Goal: Task Accomplishment & Management: Use online tool/utility

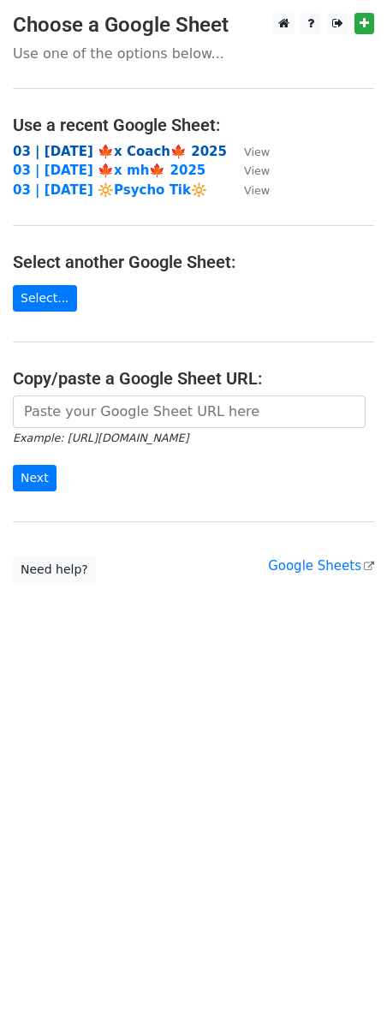
click at [129, 151] on strong "03 | SEP 28 🍁x Coach🍁 2025" at bounding box center [120, 151] width 214 height 15
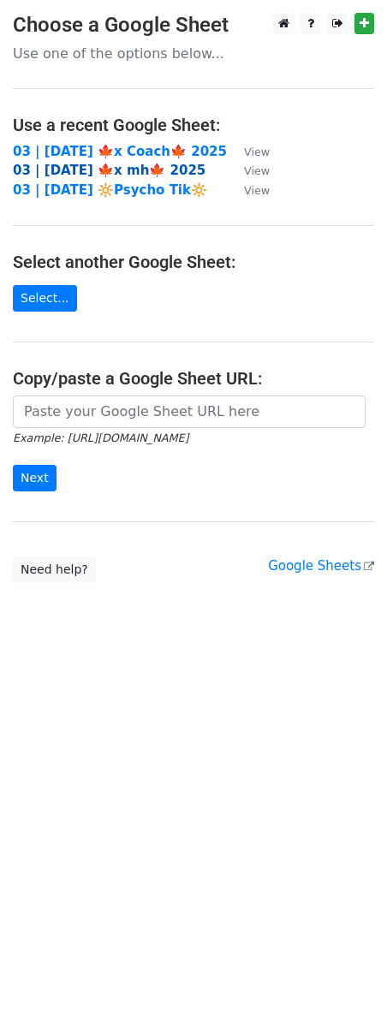
click at [139, 169] on strong "03 | [DATE] 🍁x mh🍁 2025" at bounding box center [109, 170] width 193 height 15
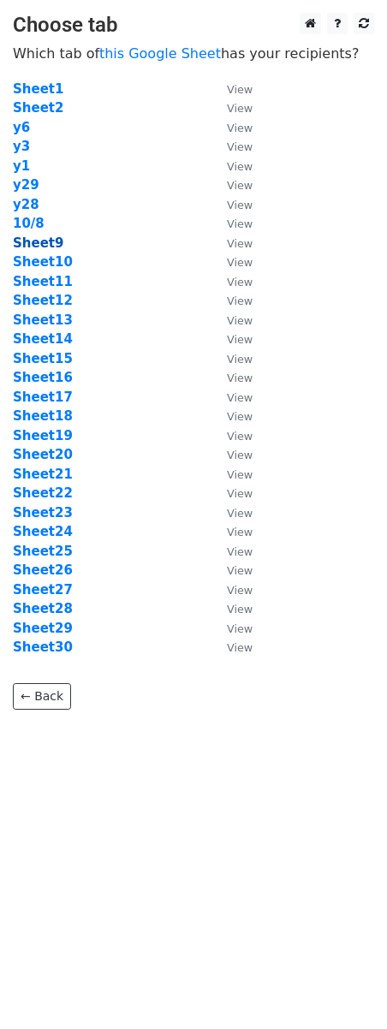
click at [50, 247] on strong "Sheet9" at bounding box center [38, 243] width 51 height 15
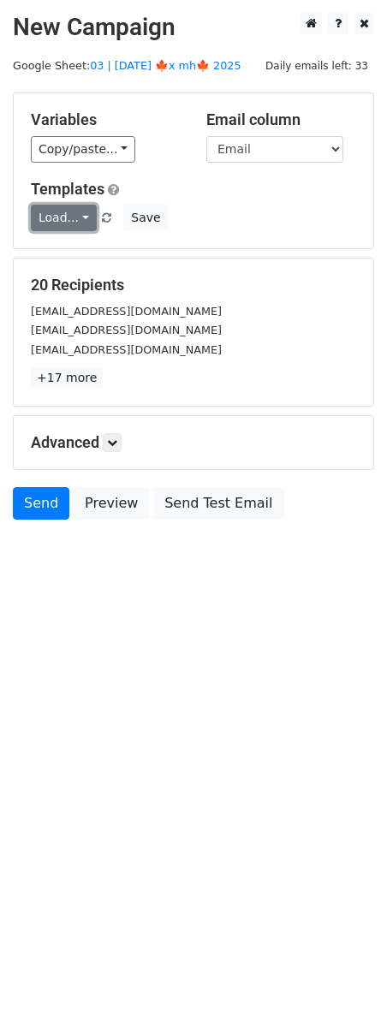
click at [59, 223] on link "Load..." at bounding box center [64, 218] width 66 height 27
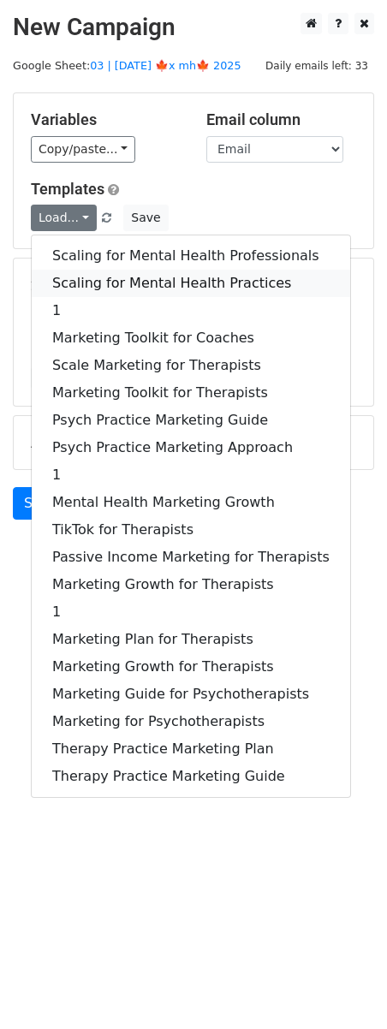
click at [97, 280] on link "Scaling for Mental Health Practices" at bounding box center [191, 283] width 319 height 27
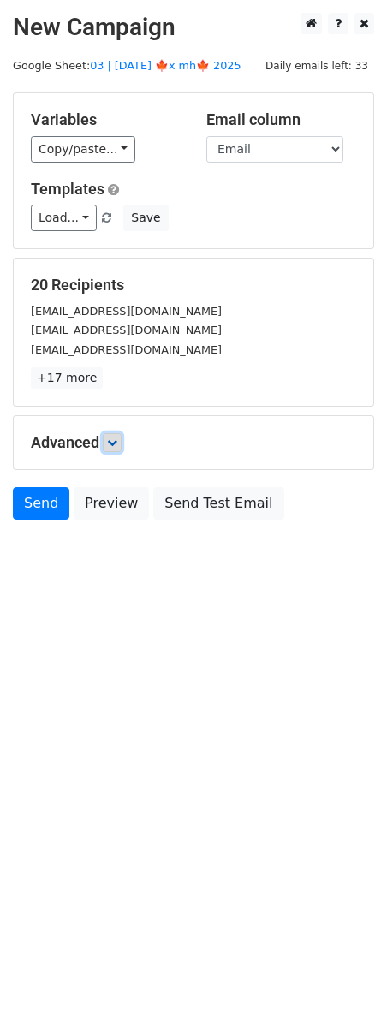
click at [120, 450] on link at bounding box center [112, 442] width 19 height 19
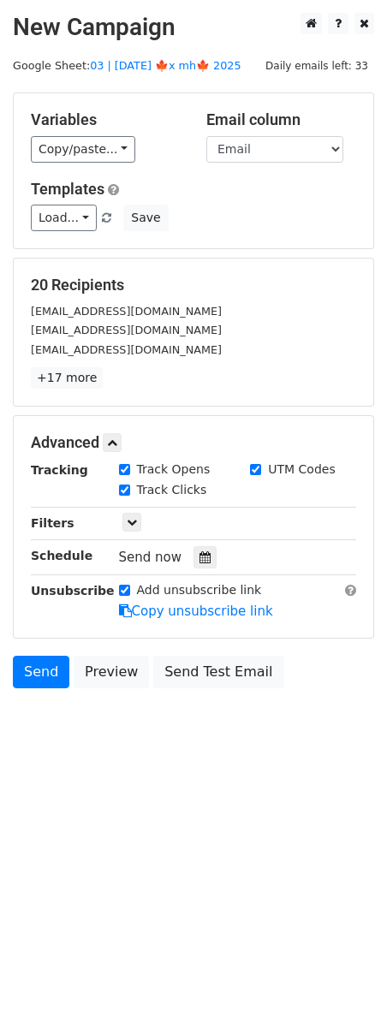
click at [203, 572] on div "Tracking Track Opens UTM Codes Track Clicks Filters Only include spreadsheet ro…" at bounding box center [193, 541] width 325 height 160
click at [203, 559] on icon at bounding box center [205, 558] width 11 height 12
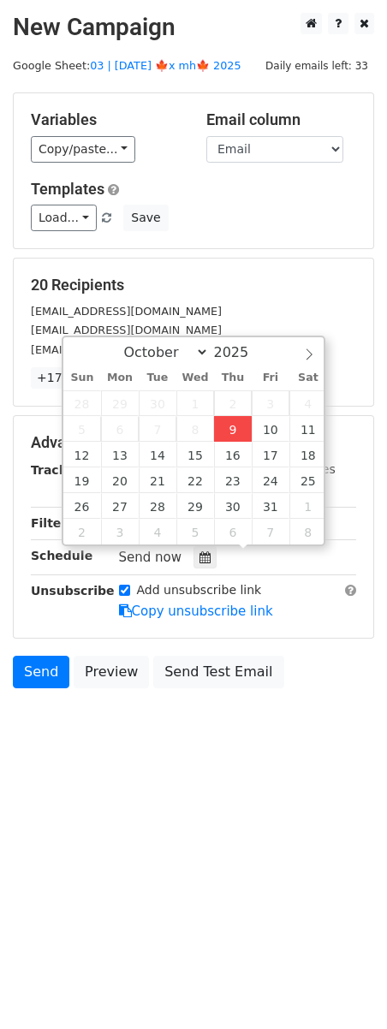
type input "2025-10-09 13:21"
type input "01"
type input "21"
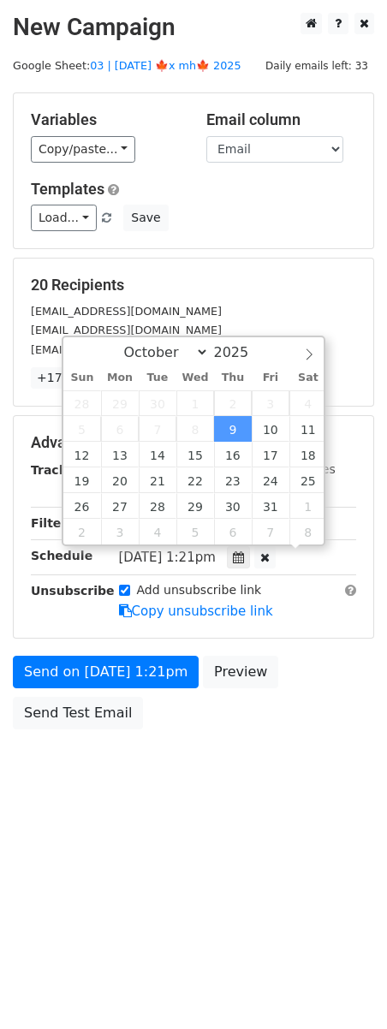
scroll to position [1, 0]
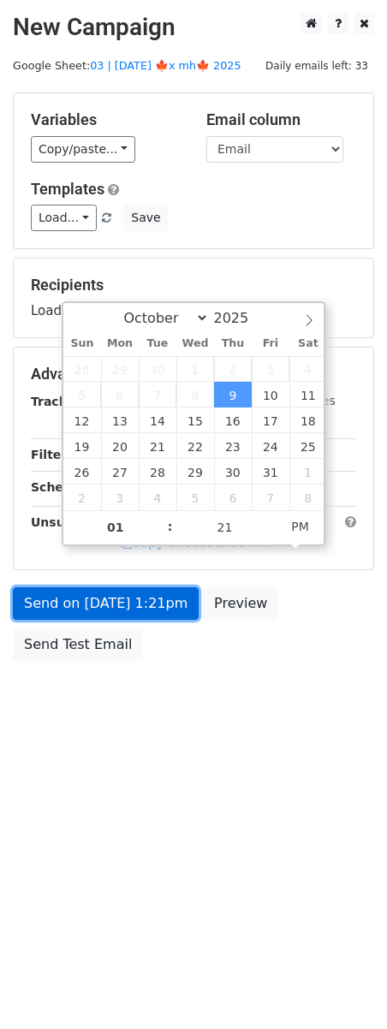
click at [157, 596] on link "Send on Oct 9 at 1:21pm" at bounding box center [106, 603] width 186 height 33
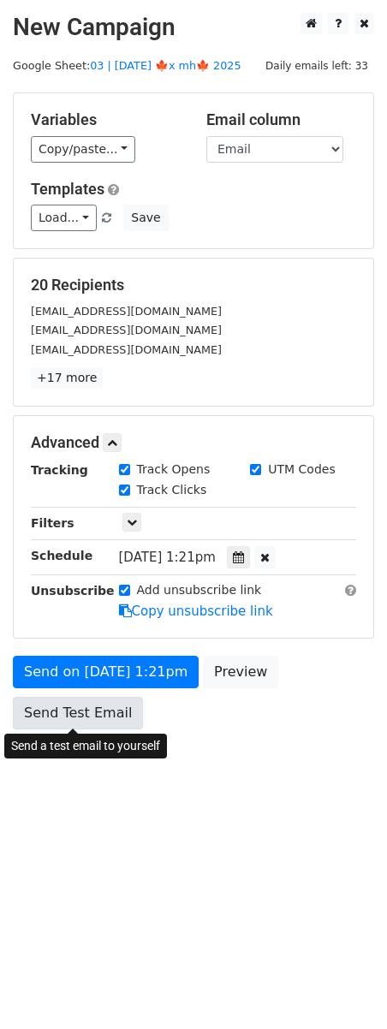
click at [50, 713] on link "Send Test Email" at bounding box center [78, 713] width 130 height 33
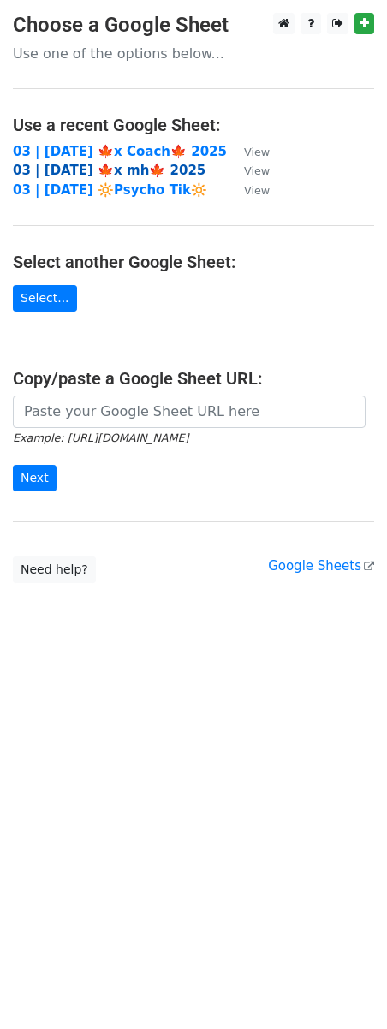
click at [144, 170] on strong "03 | [DATE] 🍁x mh🍁 2025" at bounding box center [109, 170] width 193 height 15
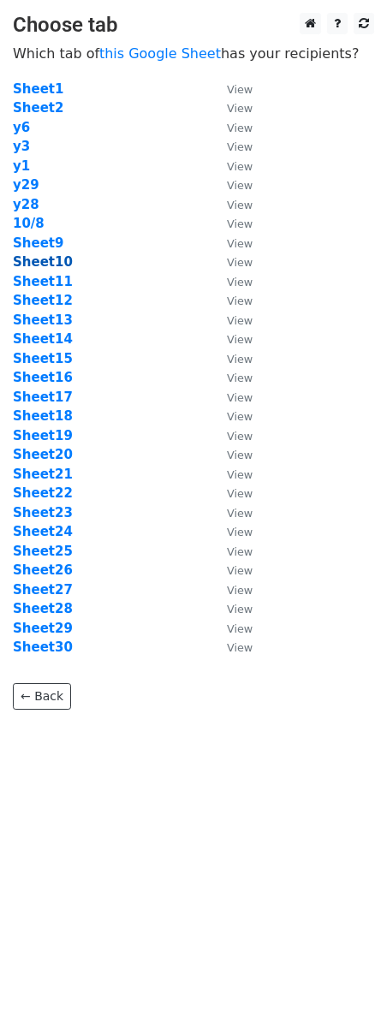
click at [36, 259] on strong "Sheet10" at bounding box center [43, 261] width 60 height 15
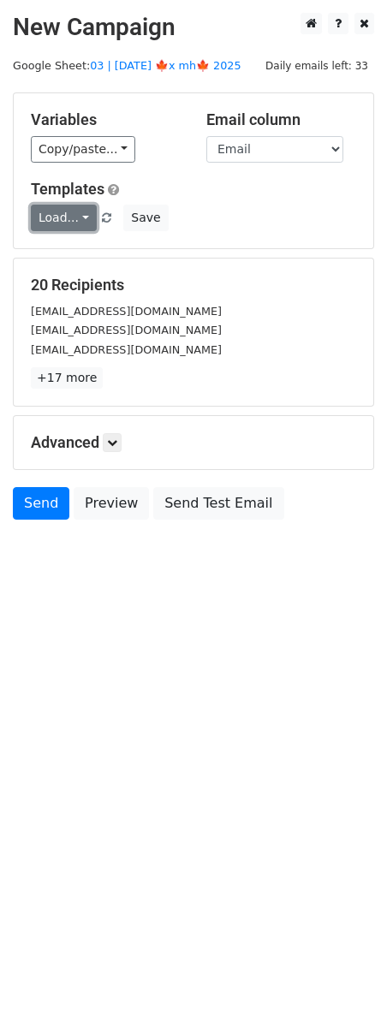
click at [68, 216] on link "Load..." at bounding box center [64, 218] width 66 height 27
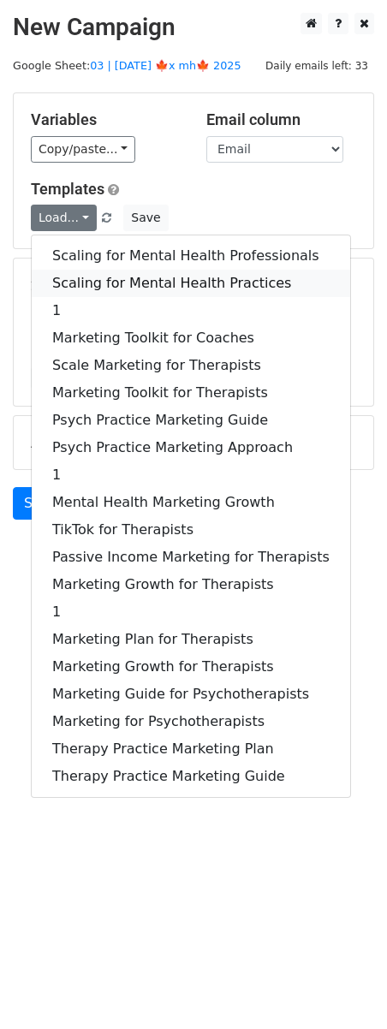
click at [105, 270] on link "Scaling for Mental Health Practices" at bounding box center [191, 283] width 319 height 27
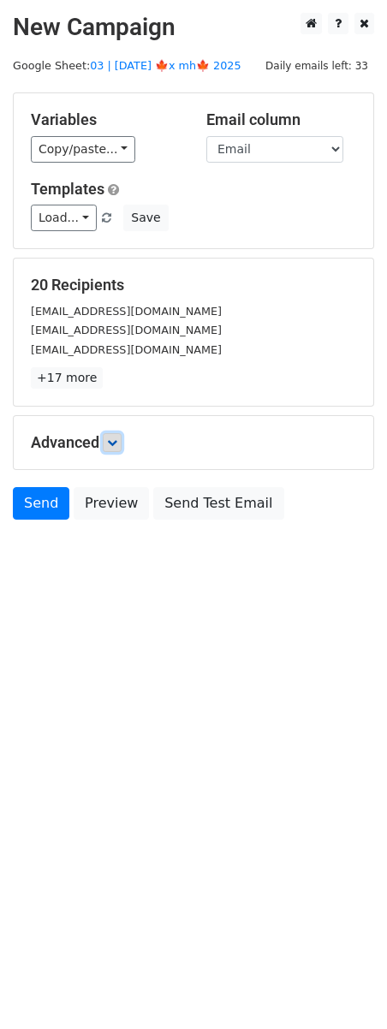
click at [115, 440] on icon at bounding box center [112, 443] width 10 height 10
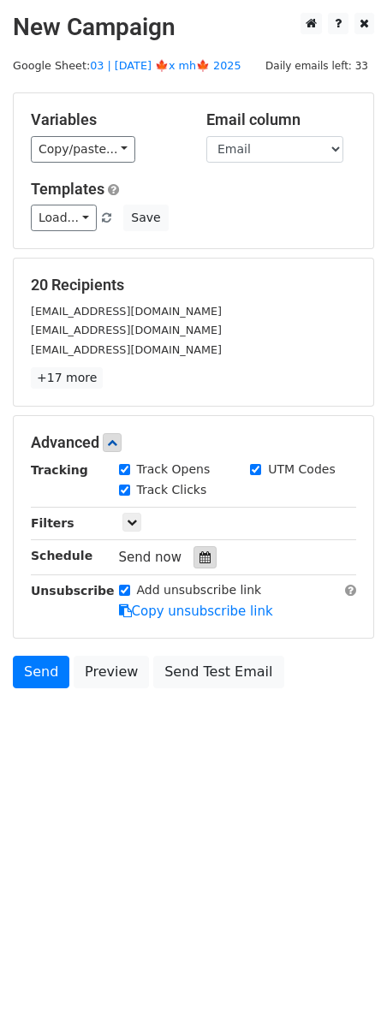
click at [200, 559] on icon at bounding box center [205, 558] width 11 height 12
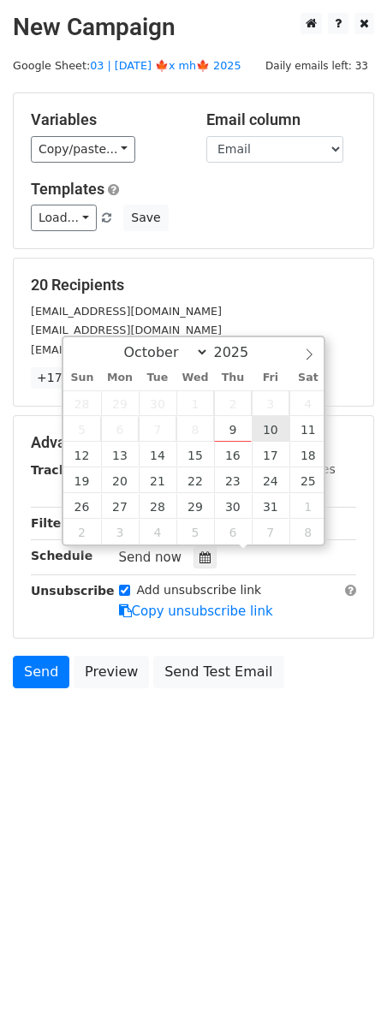
type input "2025-10-10 12:00"
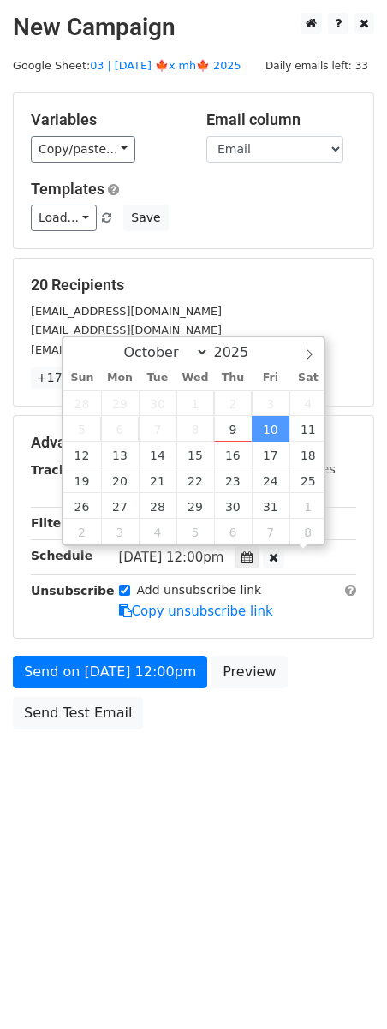
scroll to position [1, 0]
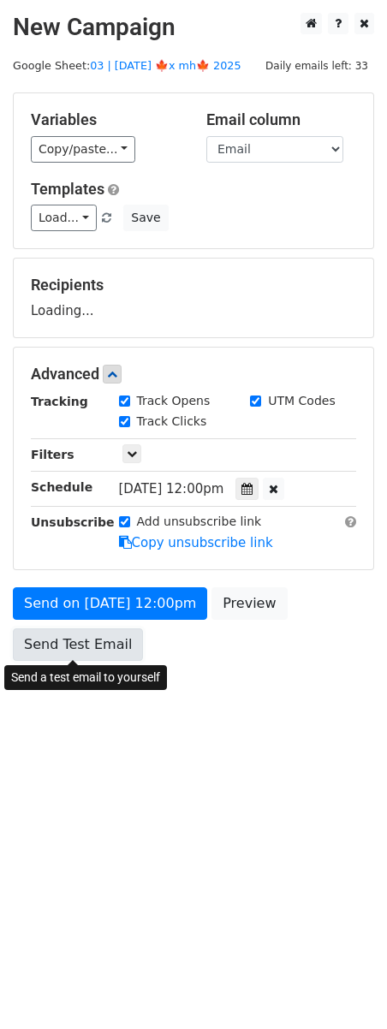
click at [92, 652] on link "Send Test Email" at bounding box center [78, 645] width 130 height 33
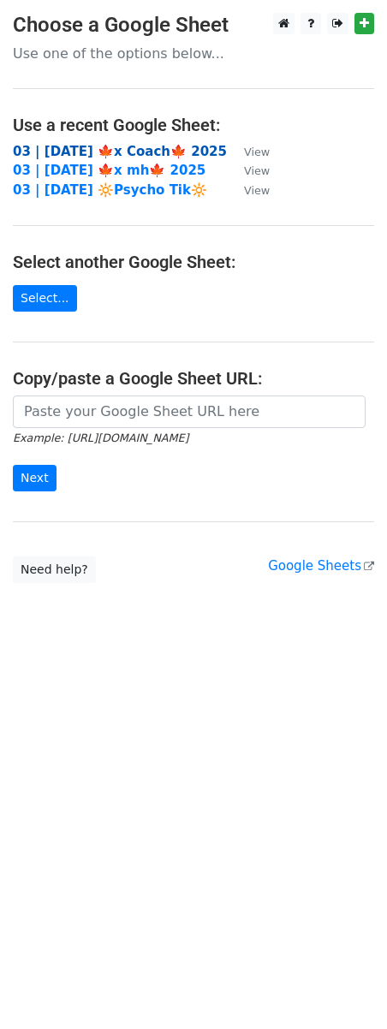
click at [147, 155] on strong "03 | [DATE] 🍁x Coach🍁 2025" at bounding box center [120, 151] width 214 height 15
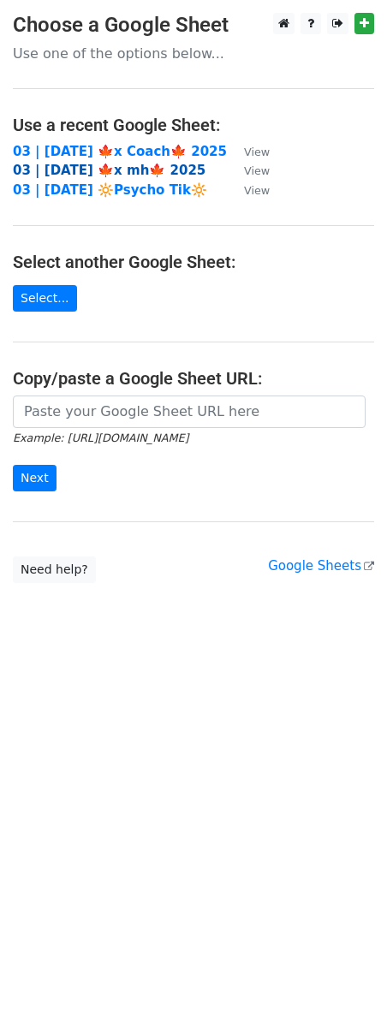
click at [84, 169] on strong "03 | [DATE] 🍁x mh🍁 2025" at bounding box center [109, 170] width 193 height 15
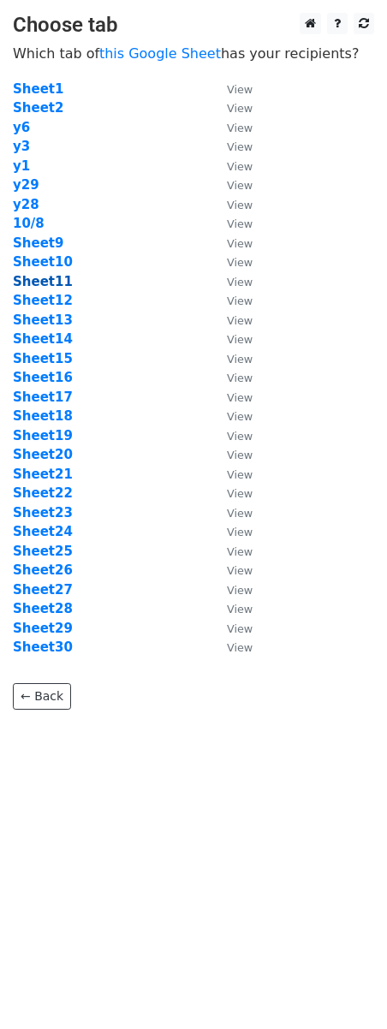
click at [47, 279] on strong "Sheet11" at bounding box center [43, 281] width 60 height 15
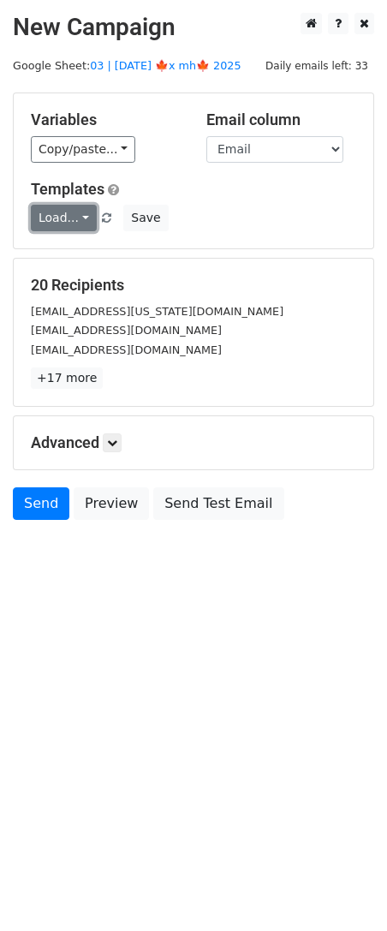
click at [67, 216] on link "Load..." at bounding box center [64, 218] width 66 height 27
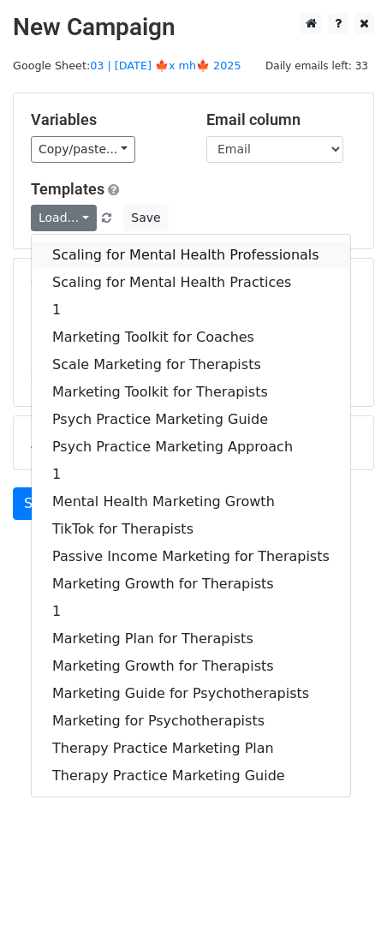
click at [89, 257] on link "Scaling for Mental Health Professionals" at bounding box center [191, 255] width 319 height 27
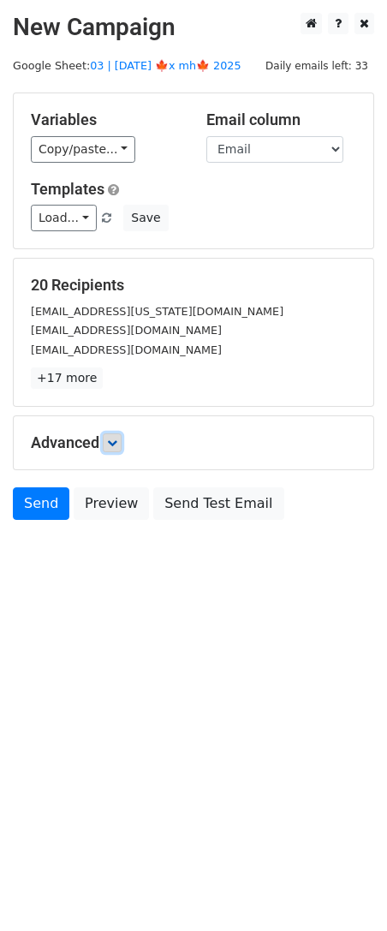
click at [111, 448] on link at bounding box center [112, 442] width 19 height 19
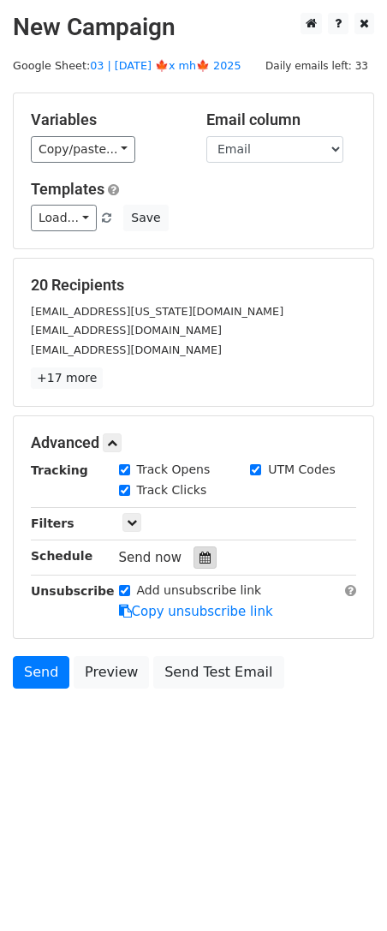
click at [200, 564] on div at bounding box center [205, 557] width 23 height 22
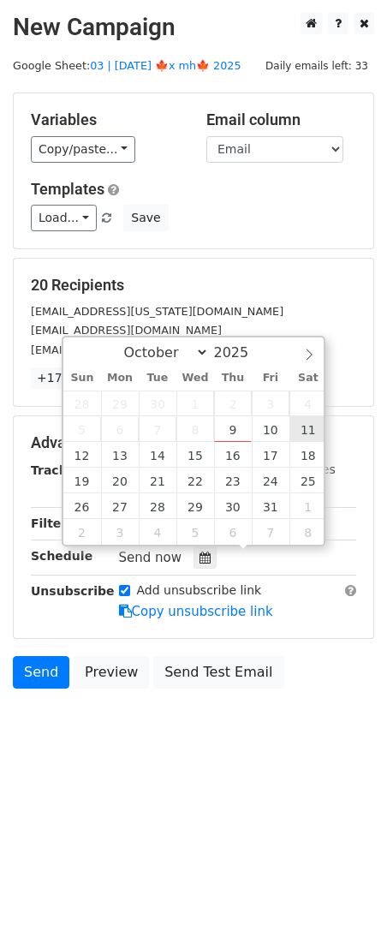
type input "2025-10-11 12:00"
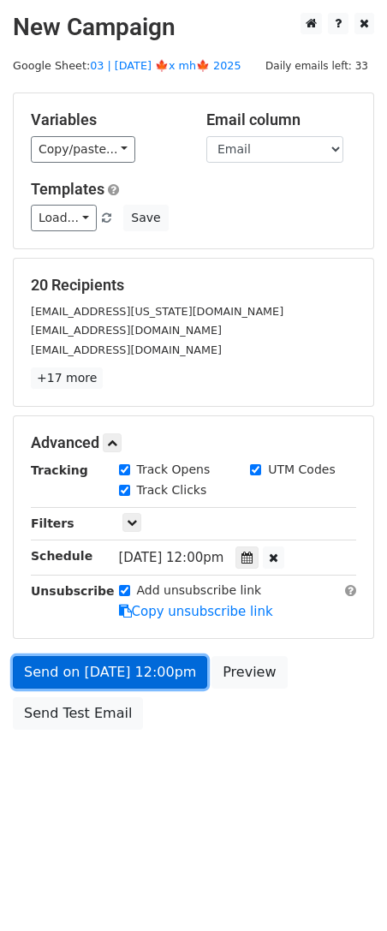
click at [93, 656] on link "Send on Oct 11 at 12:00pm" at bounding box center [110, 672] width 194 height 33
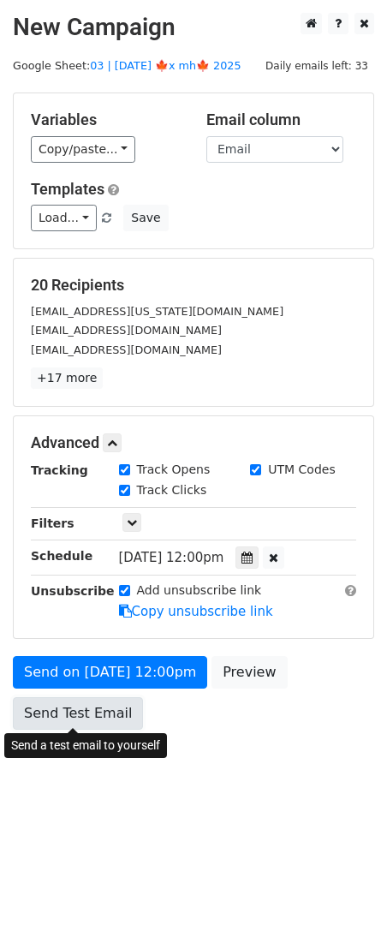
click at [79, 697] on link "Send Test Email" at bounding box center [78, 713] width 130 height 33
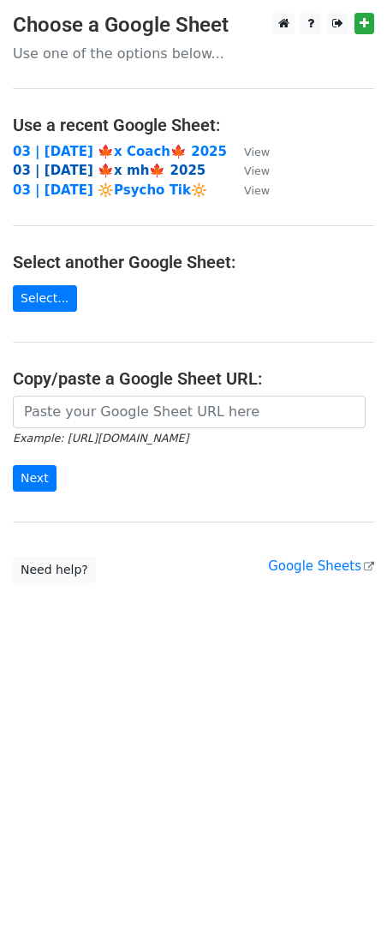
click at [133, 168] on strong "03 | [DATE] 🍁x mh🍁 2025" at bounding box center [109, 170] width 193 height 15
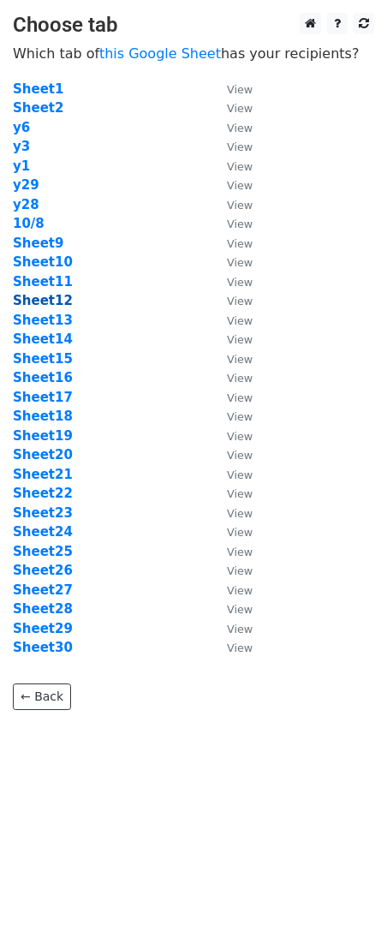
click at [55, 302] on strong "Sheet12" at bounding box center [43, 300] width 60 height 15
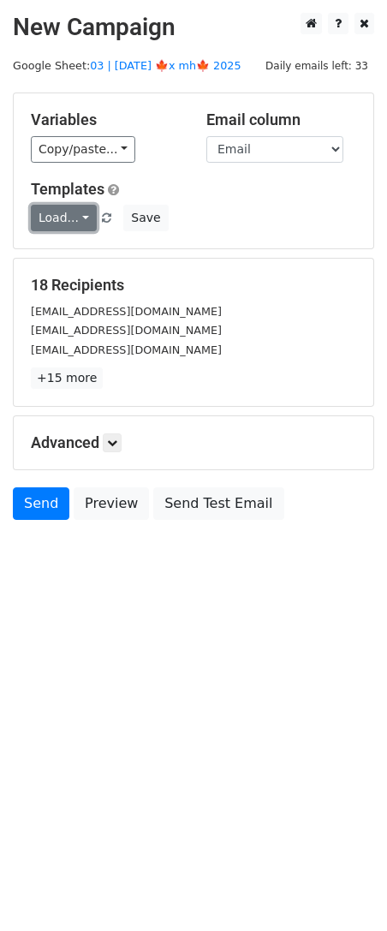
click at [73, 221] on link "Load..." at bounding box center [64, 218] width 66 height 27
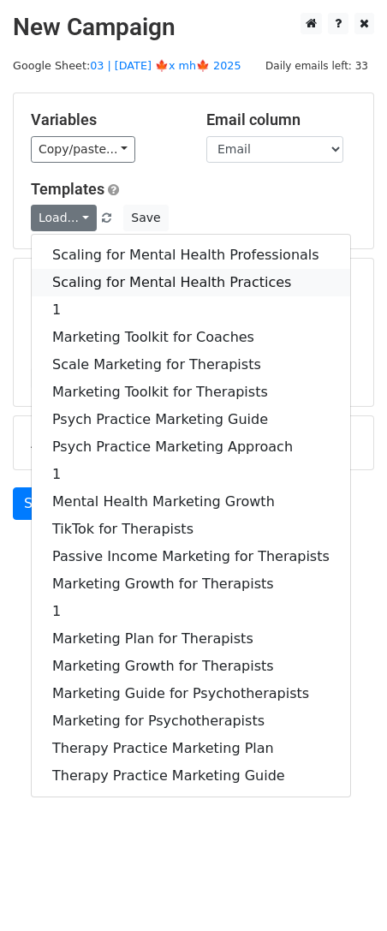
click at [77, 277] on link "Scaling for Mental Health Practices" at bounding box center [191, 282] width 319 height 27
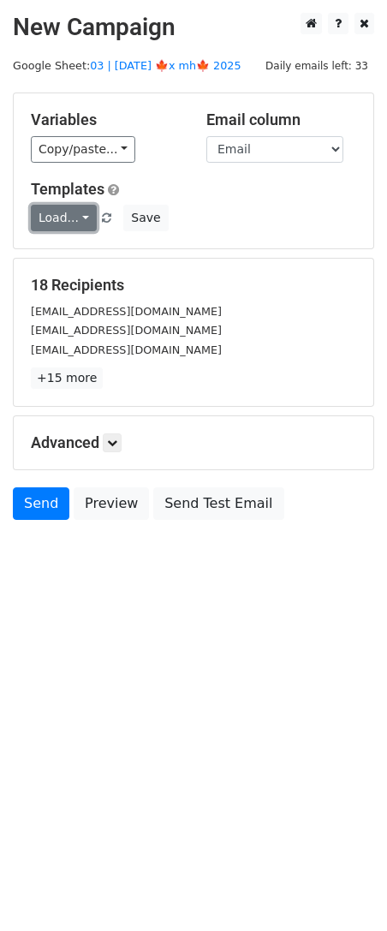
click at [69, 222] on link "Load..." at bounding box center [64, 218] width 66 height 27
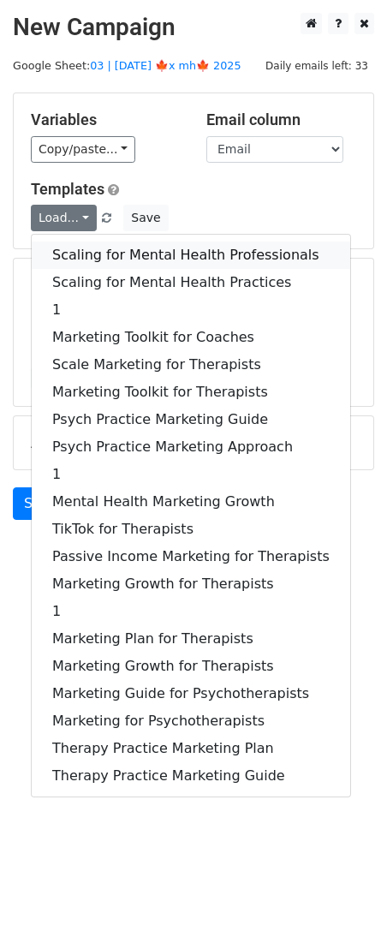
click at [97, 254] on link "Scaling for Mental Health Professionals" at bounding box center [191, 255] width 319 height 27
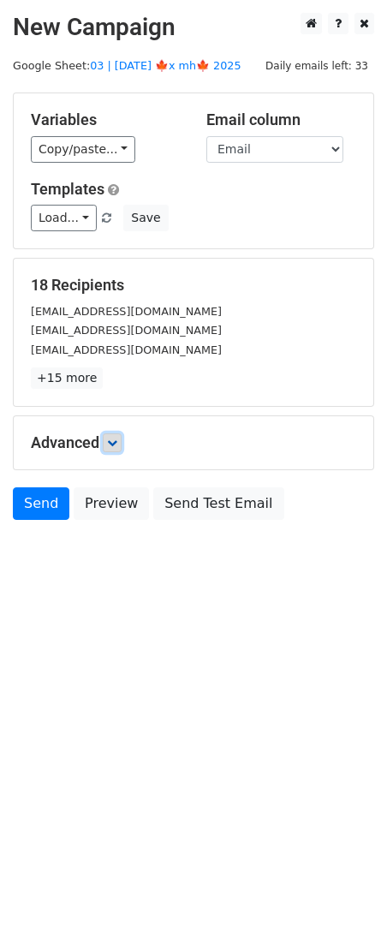
click at [110, 438] on icon at bounding box center [112, 443] width 10 height 10
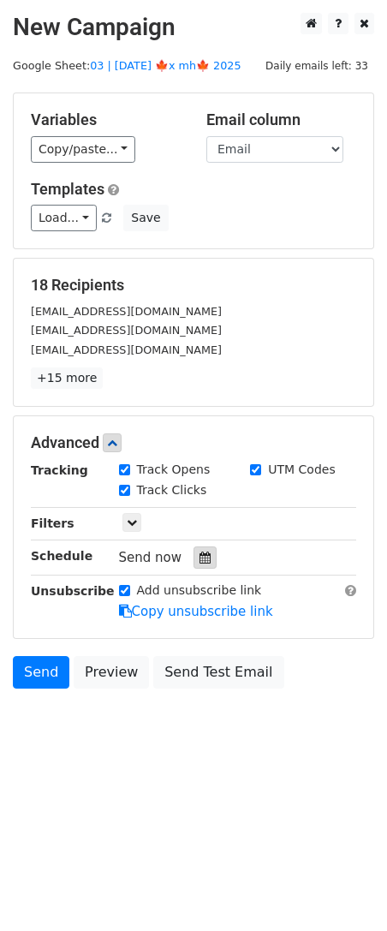
click at [203, 556] on div at bounding box center [205, 557] width 23 height 22
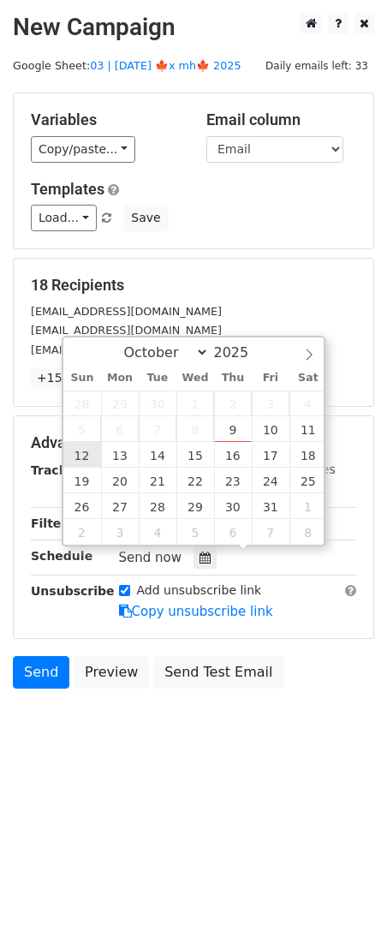
type input "[DATE] 12:00"
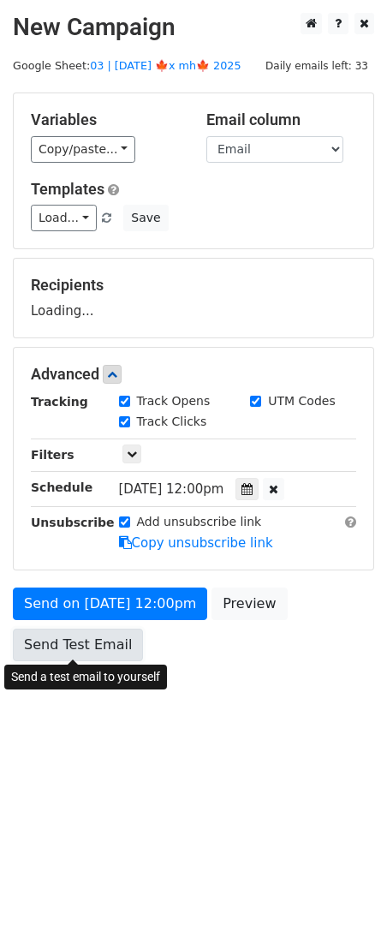
click at [83, 637] on link "Send Test Email" at bounding box center [78, 645] width 130 height 33
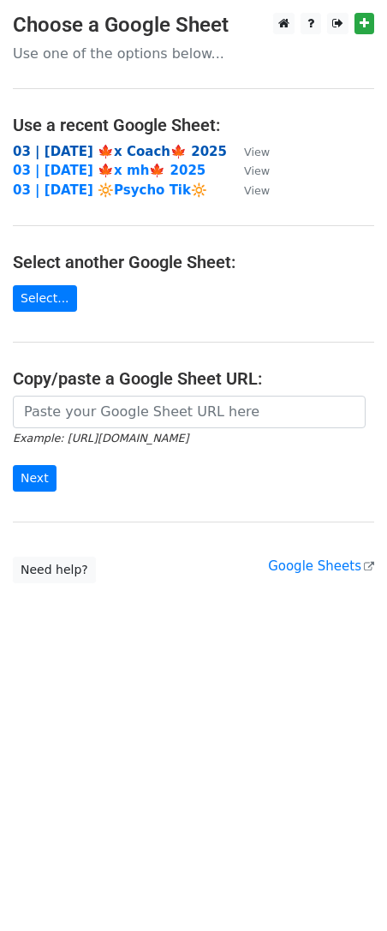
click at [129, 148] on strong "03 | [DATE] 🍁x Coach🍁 2025" at bounding box center [120, 151] width 214 height 15
click at [104, 167] on strong "03 | [DATE] 🍁x mh🍁 2025" at bounding box center [109, 170] width 193 height 15
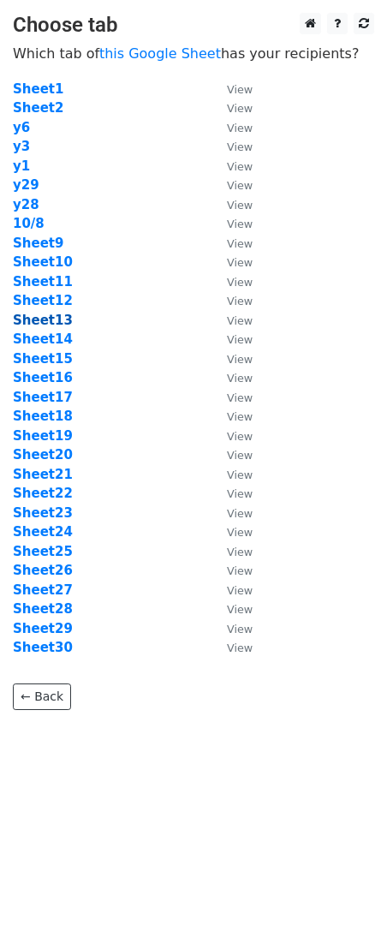
click at [57, 316] on strong "Sheet13" at bounding box center [43, 320] width 60 height 15
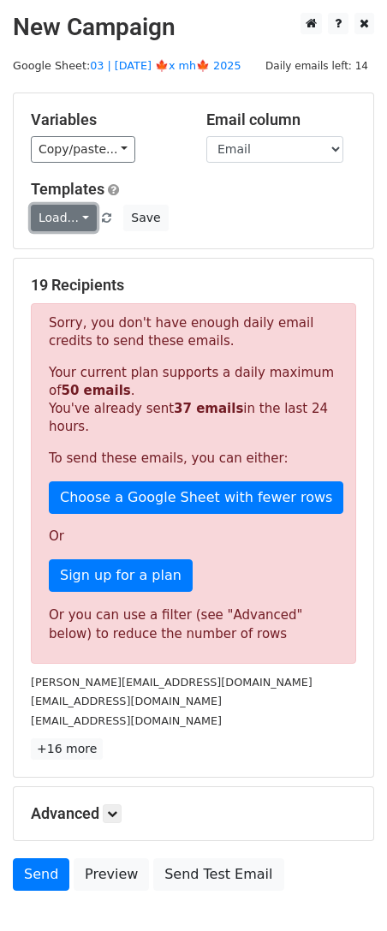
click at [62, 219] on link "Load..." at bounding box center [64, 218] width 66 height 27
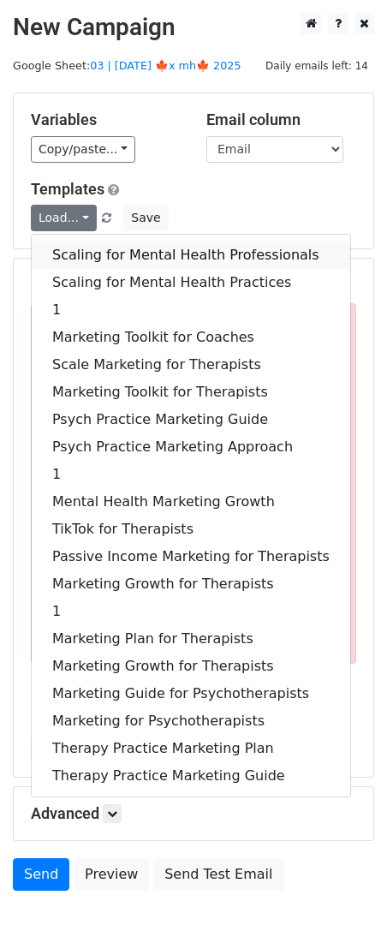
click at [103, 249] on link "Scaling for Mental Health Professionals" at bounding box center [191, 255] width 319 height 27
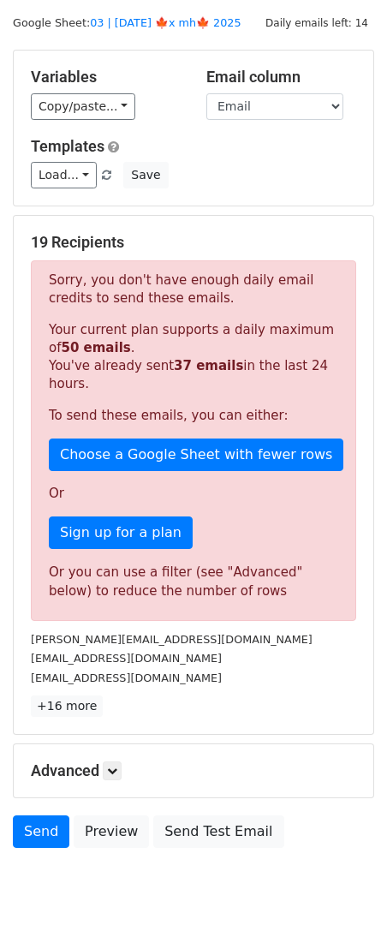
scroll to position [103, 0]
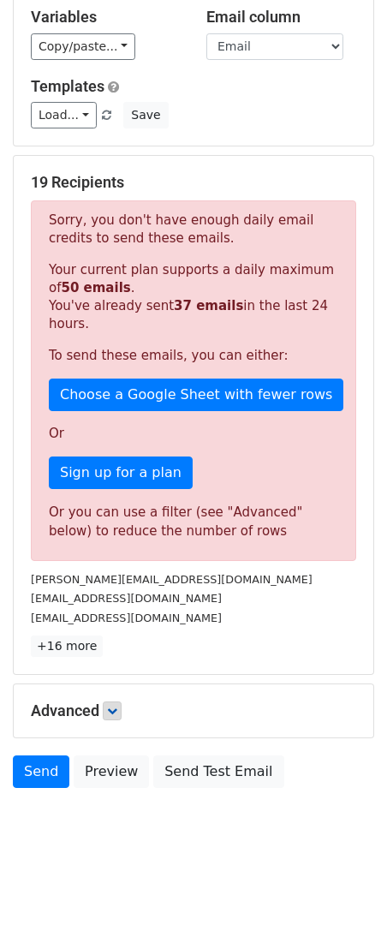
click at [128, 713] on h5 "Advanced" at bounding box center [193, 710] width 325 height 19
click at [116, 707] on icon at bounding box center [112, 711] width 10 height 10
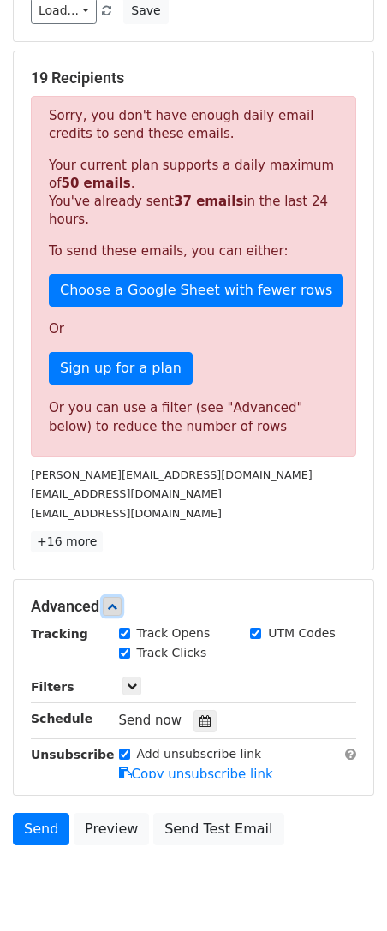
scroll to position [271, 0]
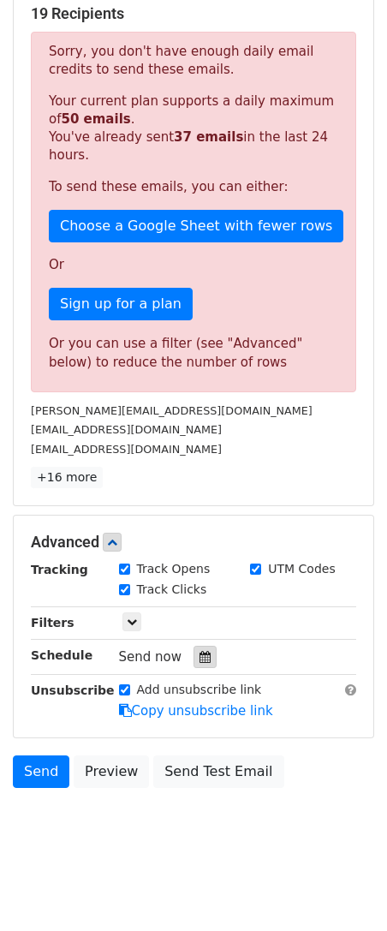
click at [206, 650] on div at bounding box center [205, 657] width 23 height 22
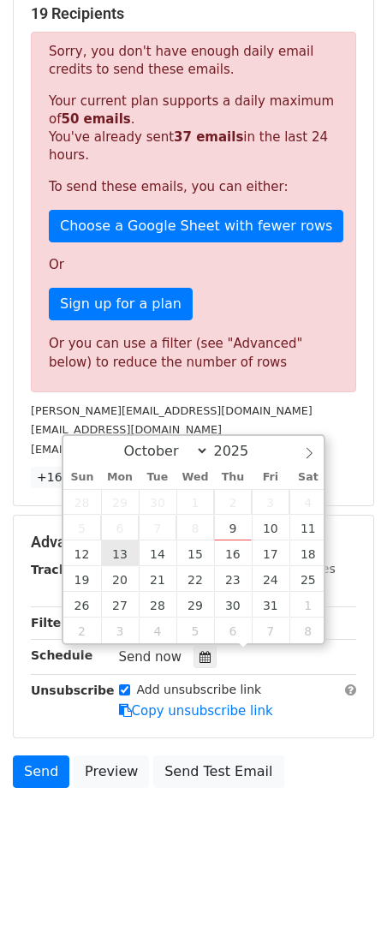
type input "2025-10-13 12:00"
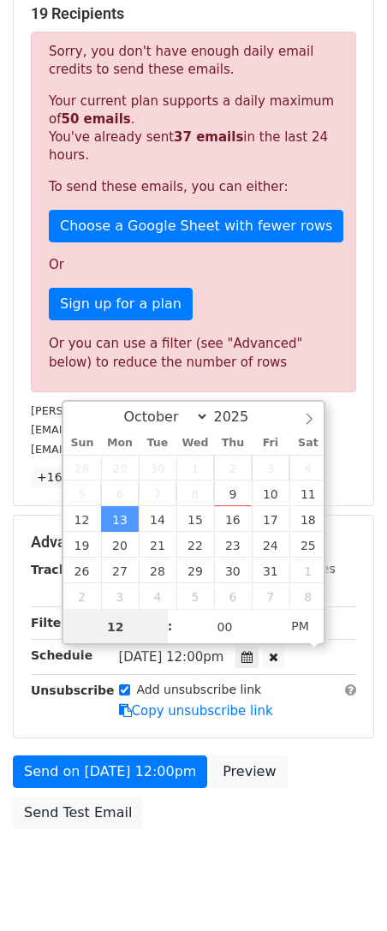
scroll to position [0, 0]
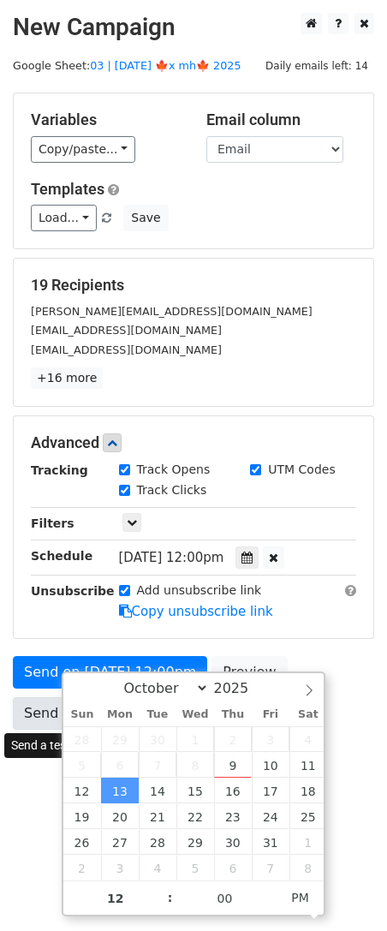
click at [25, 702] on link "Send Test Email" at bounding box center [78, 713] width 130 height 33
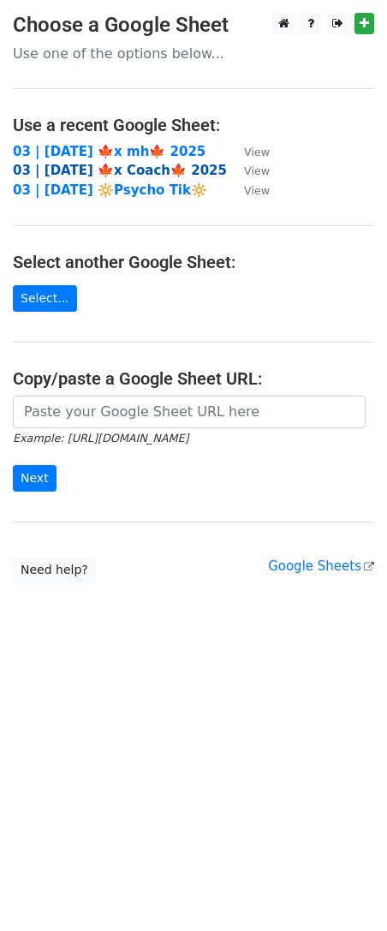
click at [156, 167] on strong "03 | SEP 28 🍁x Coach🍁 2025" at bounding box center [120, 170] width 214 height 15
click at [99, 153] on strong "03 | [DATE] 🍁x mh🍁 2025" at bounding box center [109, 151] width 193 height 15
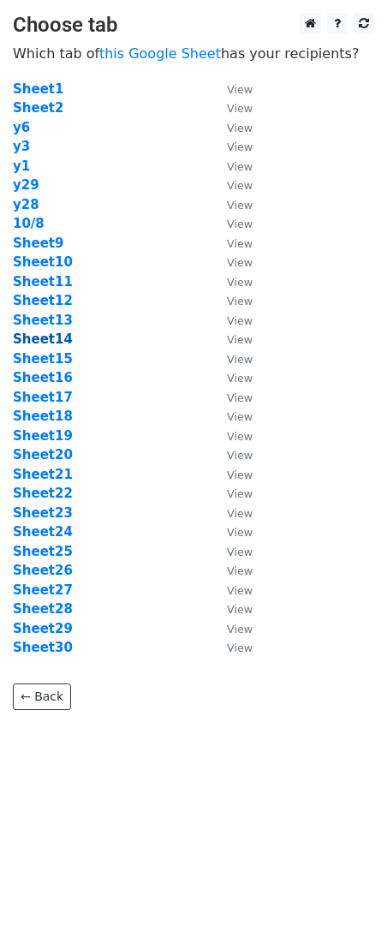
click at [63, 339] on strong "Sheet14" at bounding box center [43, 338] width 60 height 15
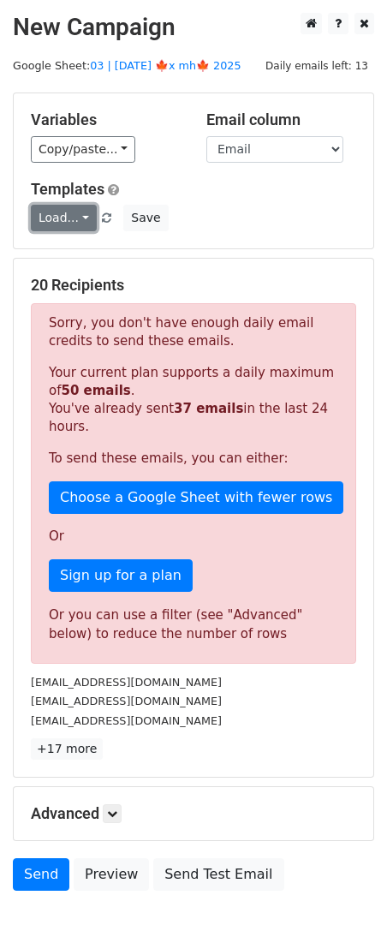
click at [75, 225] on link "Load..." at bounding box center [64, 218] width 66 height 27
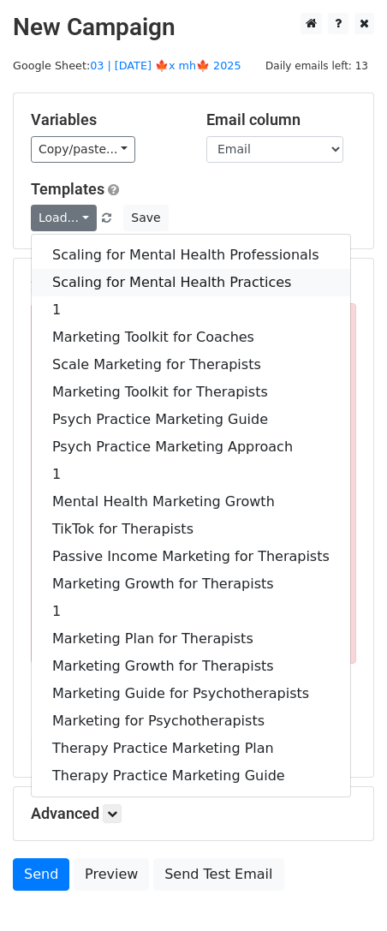
click at [80, 279] on link "Scaling for Mental Health Practices" at bounding box center [191, 282] width 319 height 27
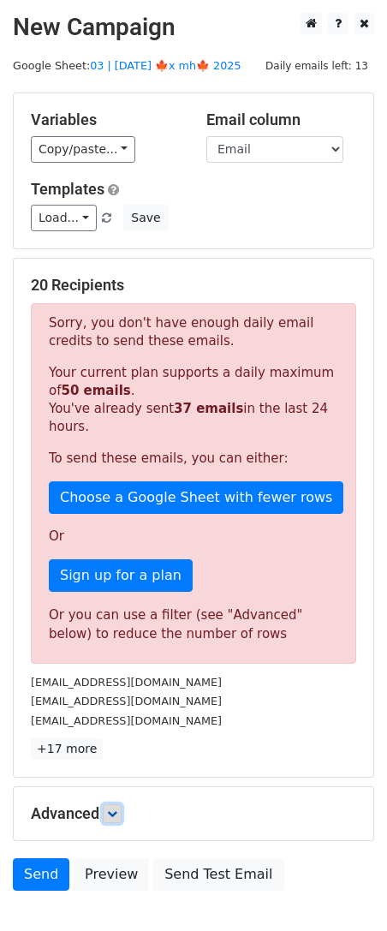
click at [117, 815] on icon at bounding box center [112, 813] width 10 height 10
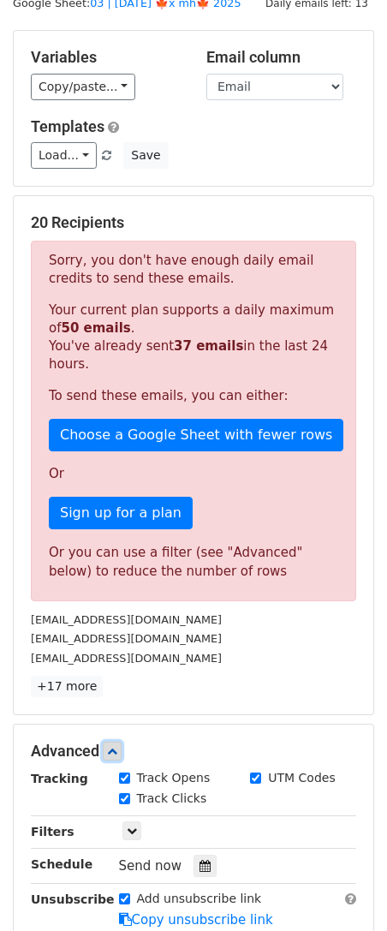
scroll to position [271, 0]
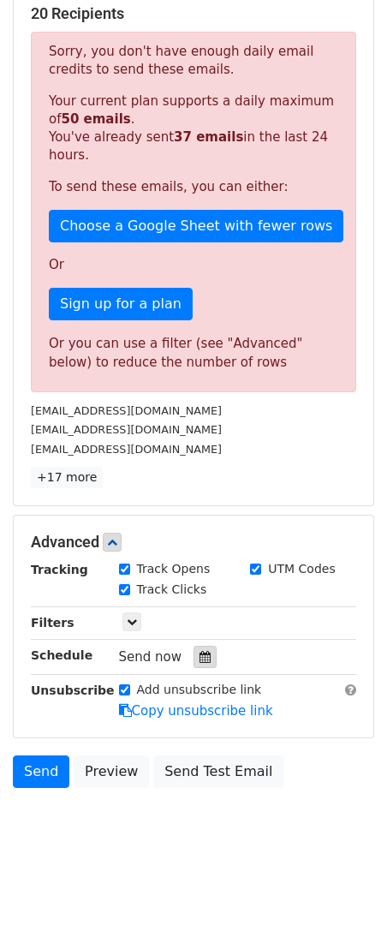
click at [198, 646] on div at bounding box center [205, 657] width 23 height 22
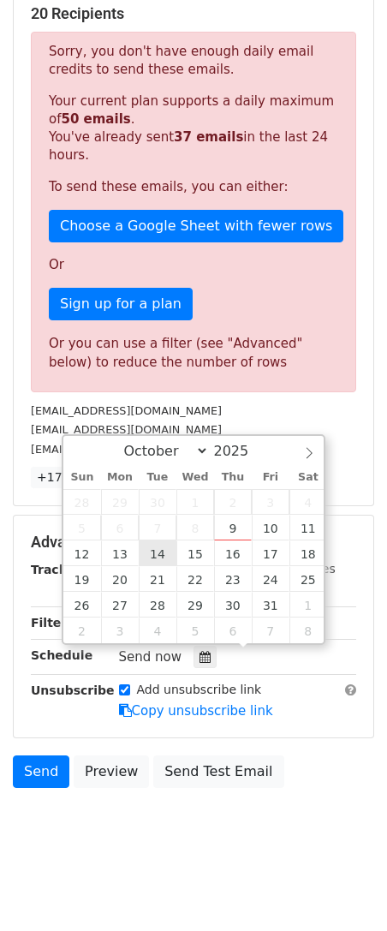
type input "2025-10-14 12:00"
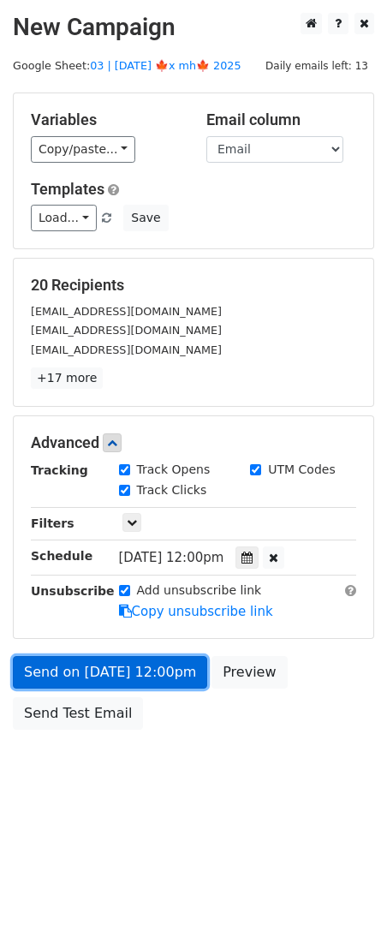
click at [45, 675] on link "Send on Oct 14 at 12:00pm" at bounding box center [110, 672] width 194 height 33
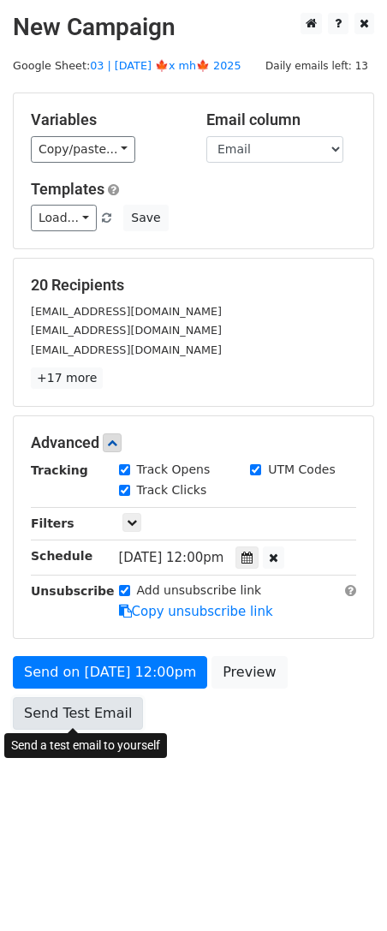
click at [46, 712] on link "Send Test Email" at bounding box center [78, 713] width 130 height 33
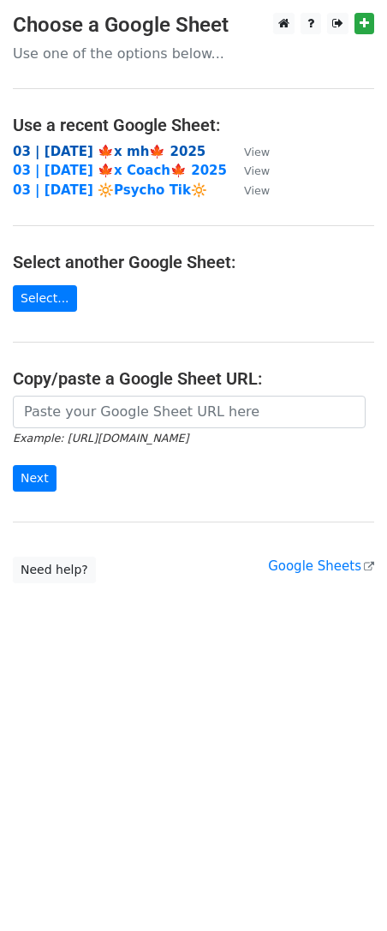
click at [128, 155] on strong "03 | OCT 8 🍁x mh🍁 2025" at bounding box center [109, 151] width 193 height 15
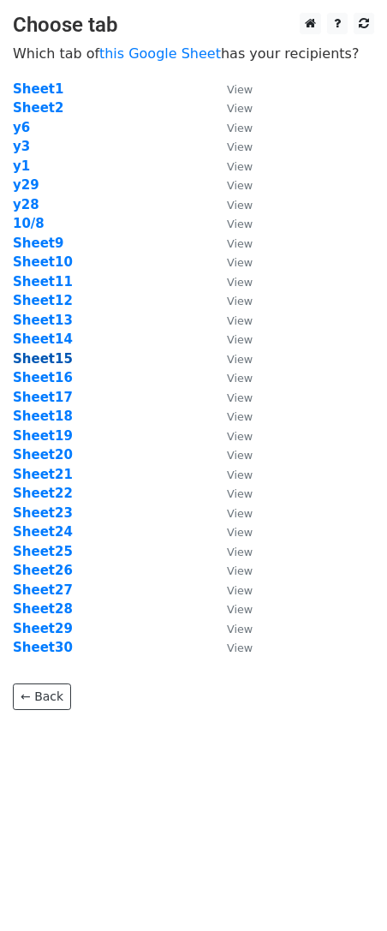
click at [51, 361] on strong "Sheet15" at bounding box center [43, 358] width 60 height 15
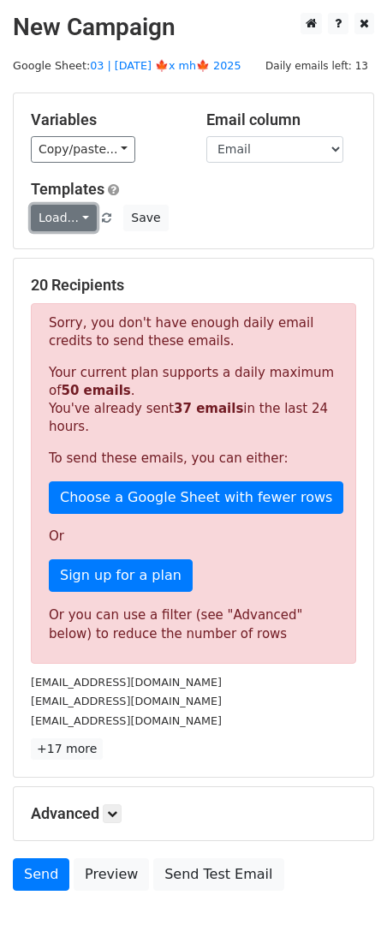
click at [86, 216] on link "Load..." at bounding box center [64, 218] width 66 height 27
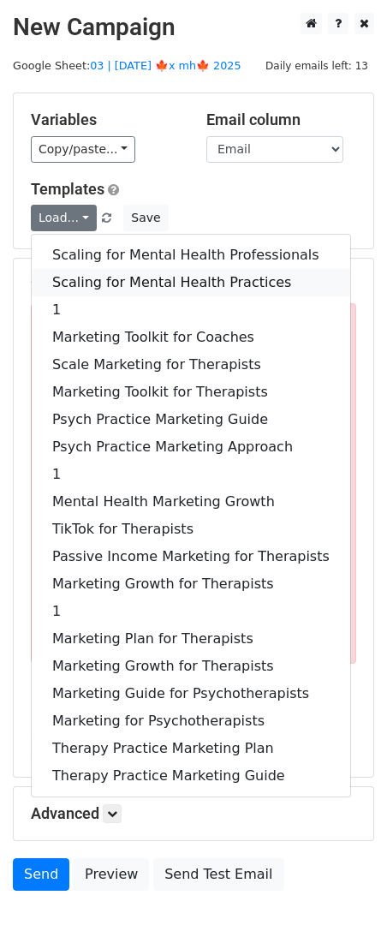
click at [122, 283] on link "Scaling for Mental Health Practices" at bounding box center [191, 282] width 319 height 27
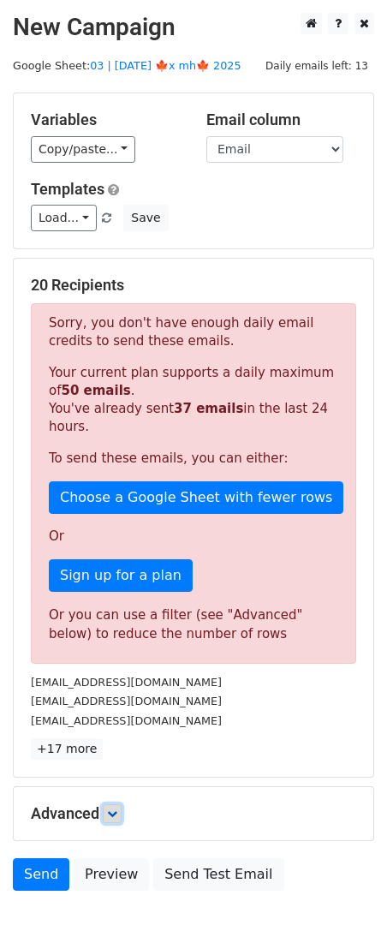
click at [114, 815] on icon at bounding box center [112, 813] width 10 height 10
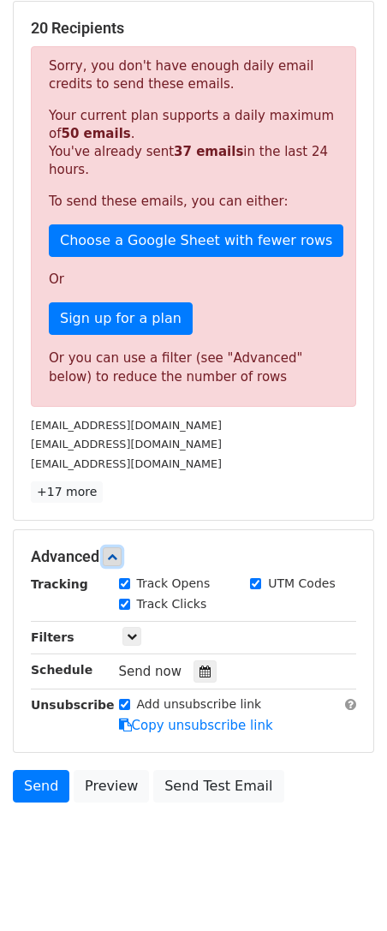
scroll to position [271, 0]
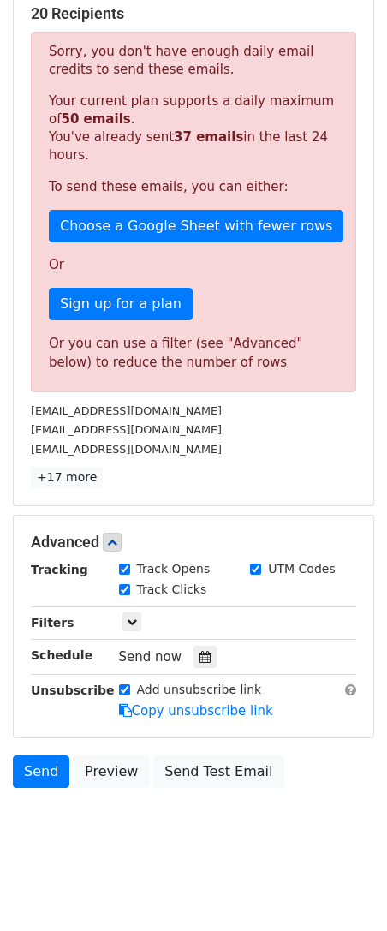
click at [195, 666] on div "Tracking Track Opens UTM Codes Track Clicks Filters Only include spreadsheet ro…" at bounding box center [193, 640] width 325 height 160
click at [200, 651] on icon at bounding box center [205, 657] width 11 height 12
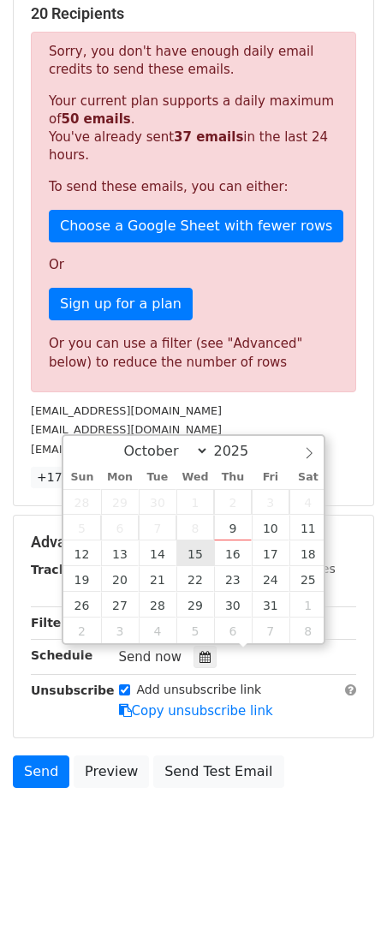
type input "2025-10-15 12:00"
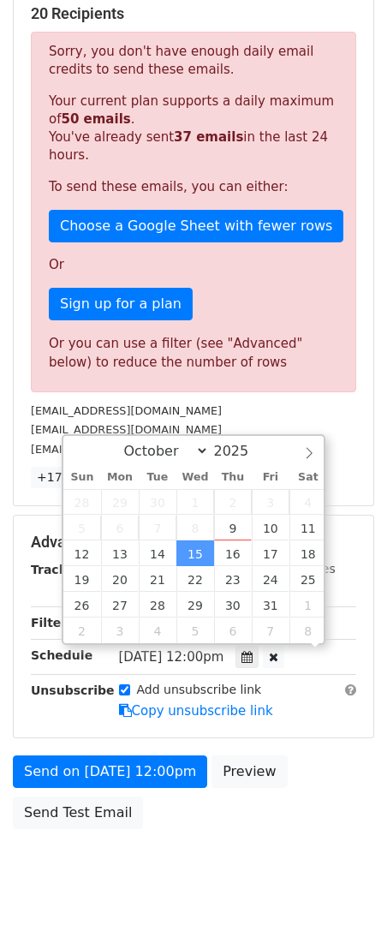
scroll to position [0, 0]
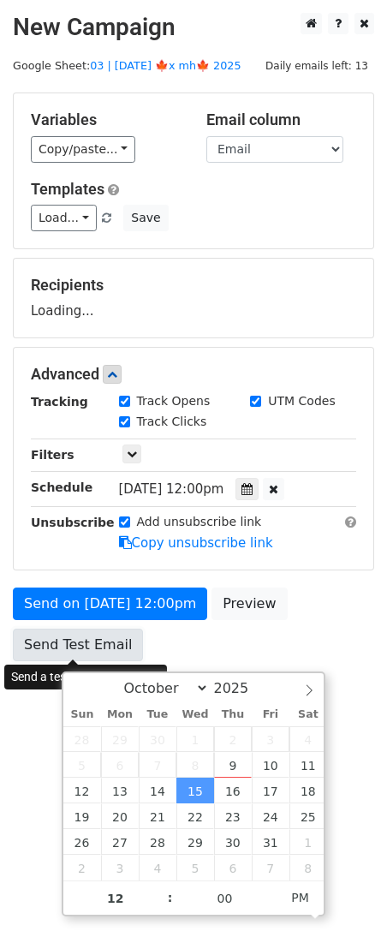
click at [33, 641] on link "Send Test Email" at bounding box center [78, 645] width 130 height 33
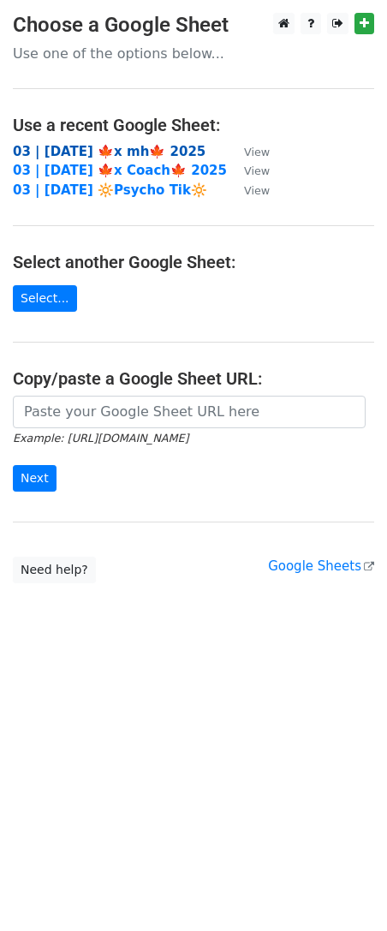
click at [135, 145] on strong "03 | [DATE] 🍁x mh🍁 2025" at bounding box center [109, 151] width 193 height 15
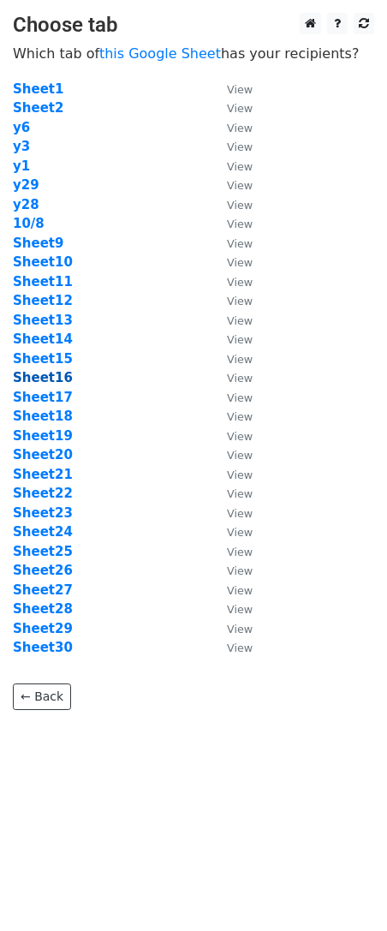
click at [48, 379] on strong "Sheet16" at bounding box center [43, 377] width 60 height 15
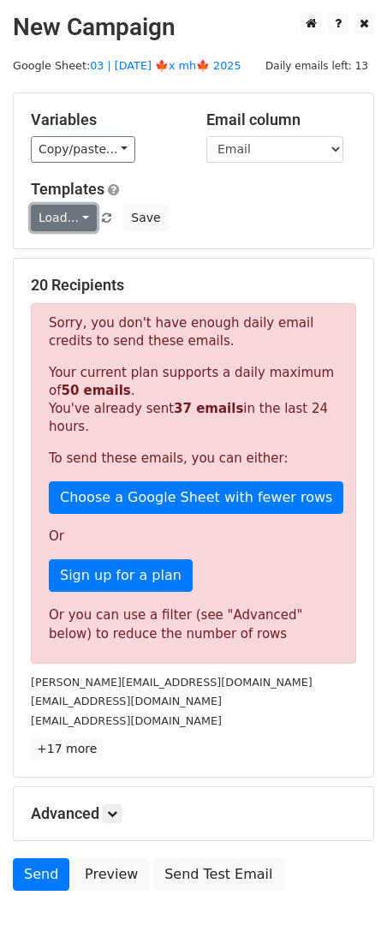
click at [85, 229] on link "Load..." at bounding box center [64, 218] width 66 height 27
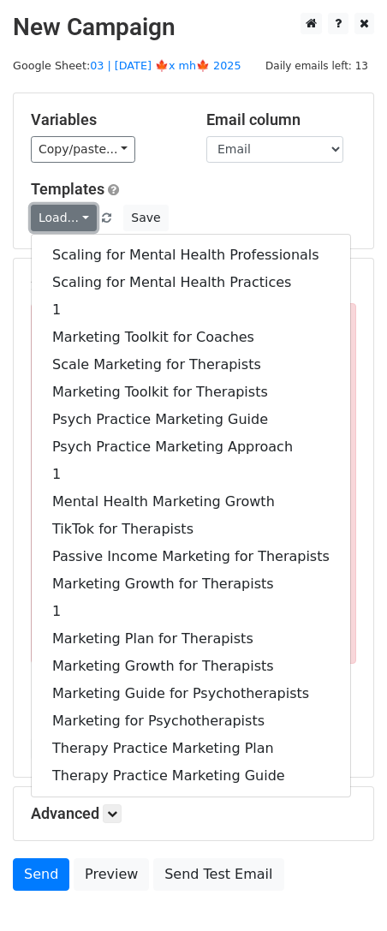
click at [85, 229] on link "Load..." at bounding box center [64, 218] width 66 height 27
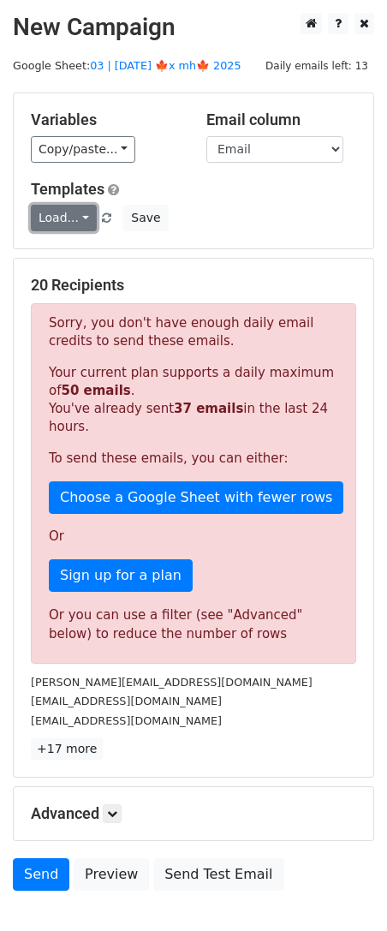
click at [85, 229] on link "Load..." at bounding box center [64, 218] width 66 height 27
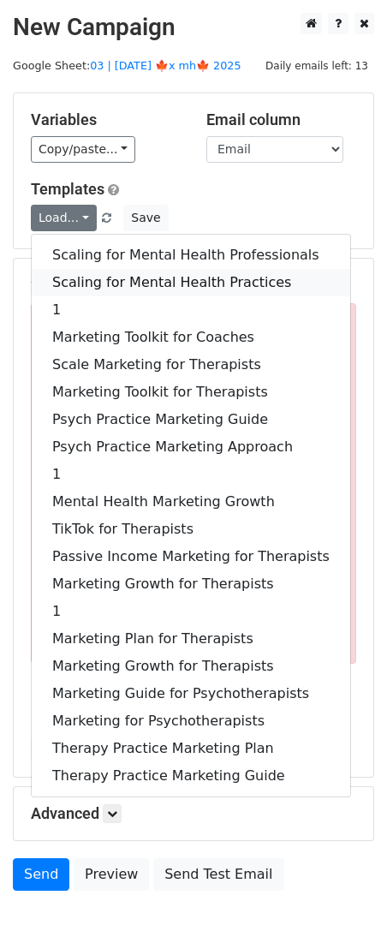
drag, startPoint x: 92, startPoint y: 280, endPoint x: 93, endPoint y: 460, distance: 179.8
click at [92, 282] on link "Scaling for Mental Health Practices" at bounding box center [191, 282] width 319 height 27
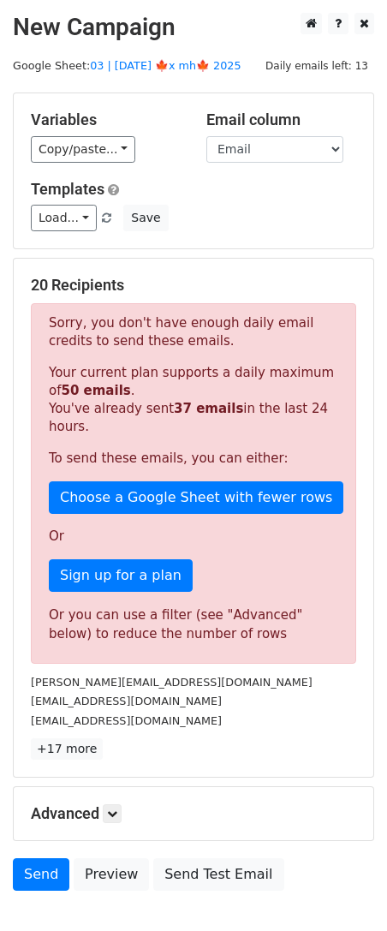
click at [109, 799] on div "Advanced Tracking Track Opens UTM Codes Track Clicks Filters Only include sprea…" at bounding box center [194, 813] width 360 height 53
click at [116, 808] on icon at bounding box center [112, 813] width 10 height 10
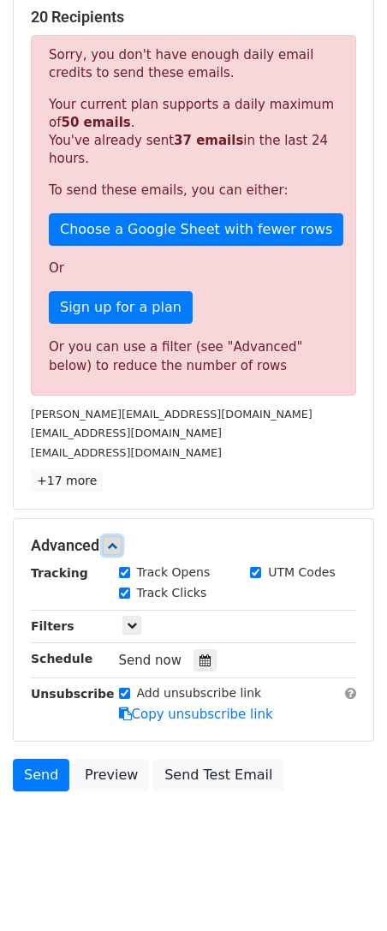
scroll to position [271, 0]
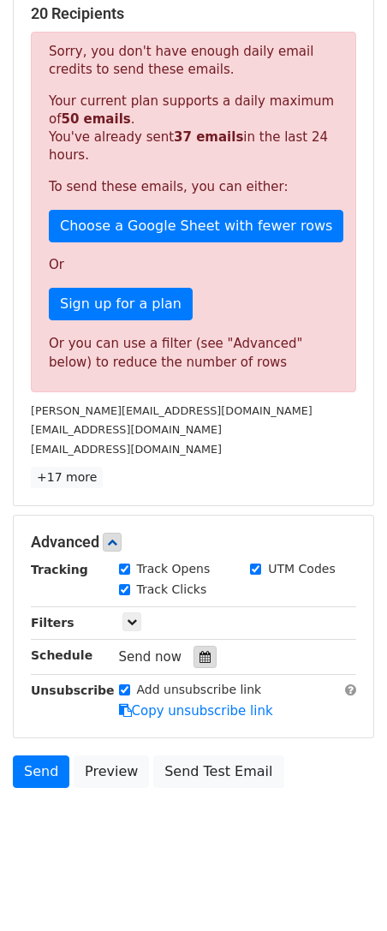
click at [194, 646] on div at bounding box center [205, 657] width 23 height 22
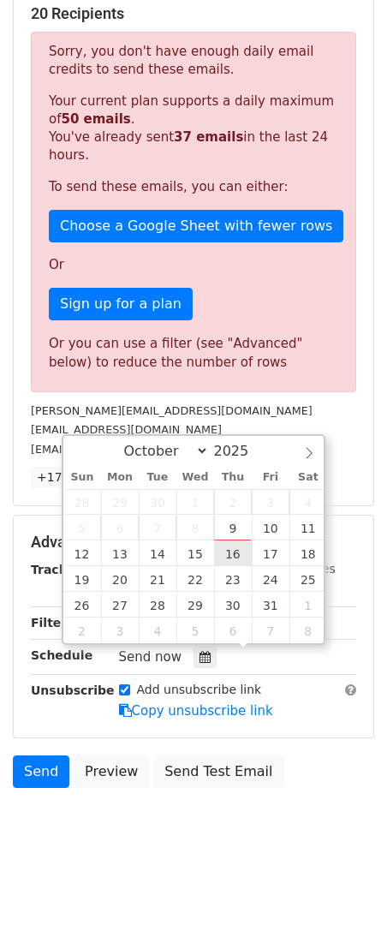
type input "2025-10-16 12:00"
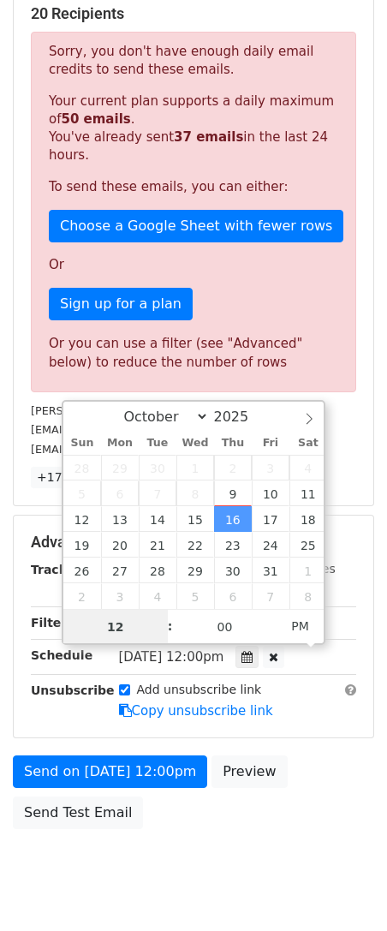
scroll to position [0, 0]
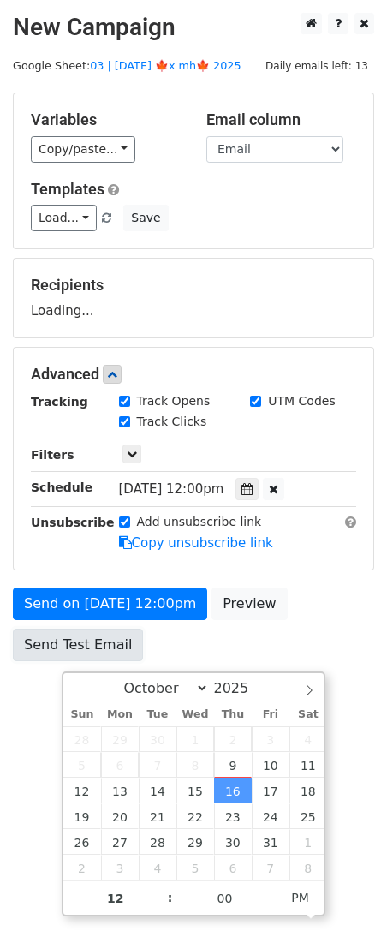
click at [63, 656] on link "Send Test Email" at bounding box center [78, 645] width 130 height 33
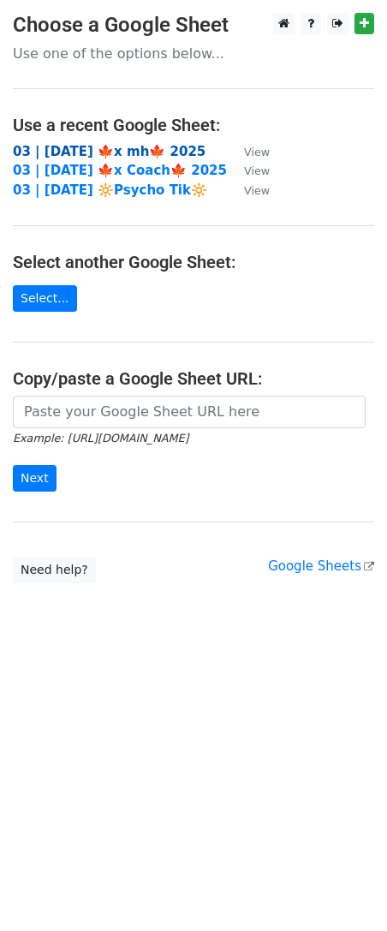
click at [160, 158] on strong "03 | [DATE] 🍁x mh🍁 2025" at bounding box center [109, 151] width 193 height 15
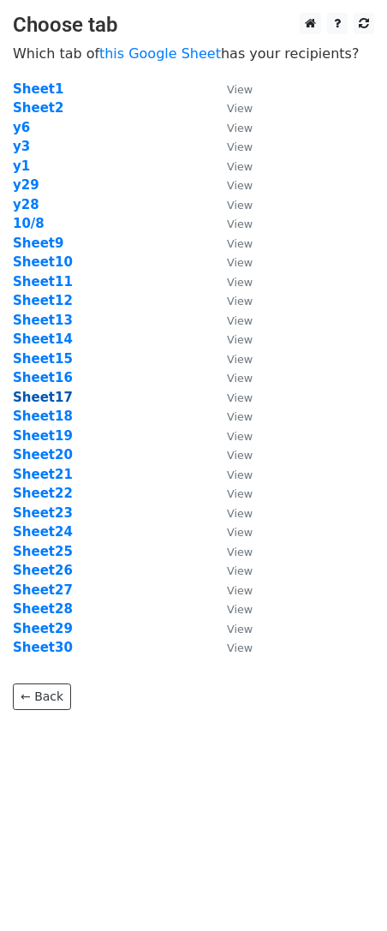
click at [44, 394] on strong "Sheet17" at bounding box center [43, 397] width 60 height 15
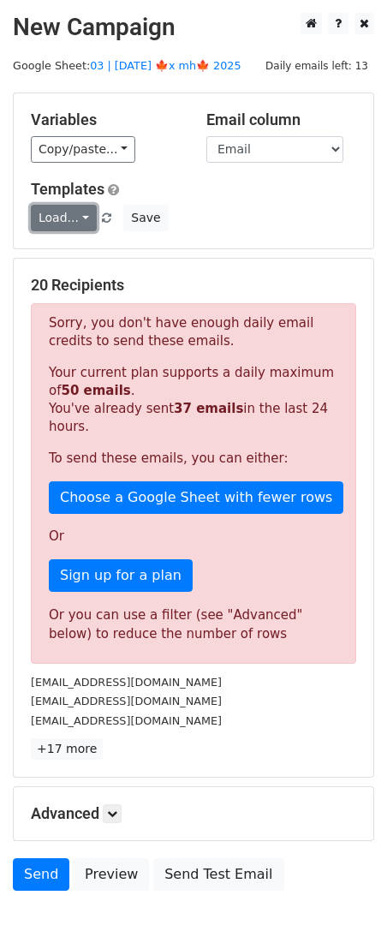
click at [69, 215] on link "Load..." at bounding box center [64, 218] width 66 height 27
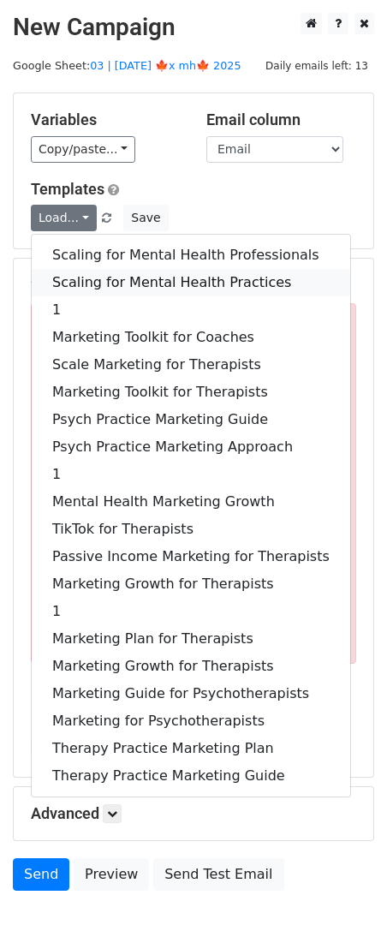
click at [80, 279] on link "Scaling for Mental Health Practices" at bounding box center [191, 282] width 319 height 27
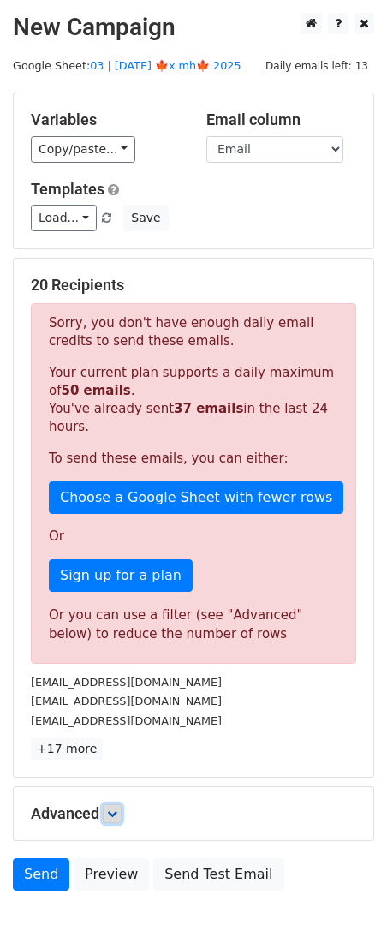
click at [122, 814] on link at bounding box center [112, 813] width 19 height 19
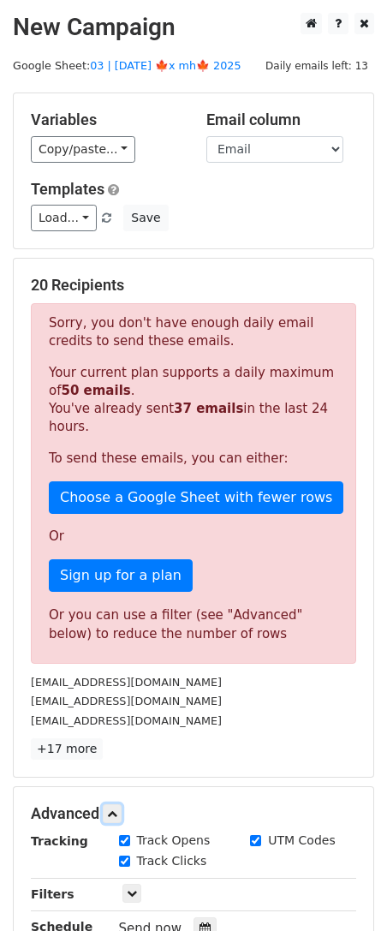
scroll to position [109, 0]
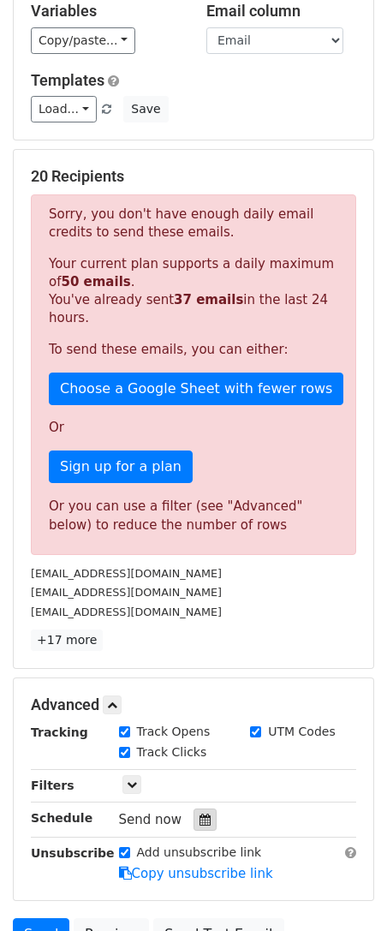
click at [200, 815] on icon at bounding box center [205, 820] width 11 height 12
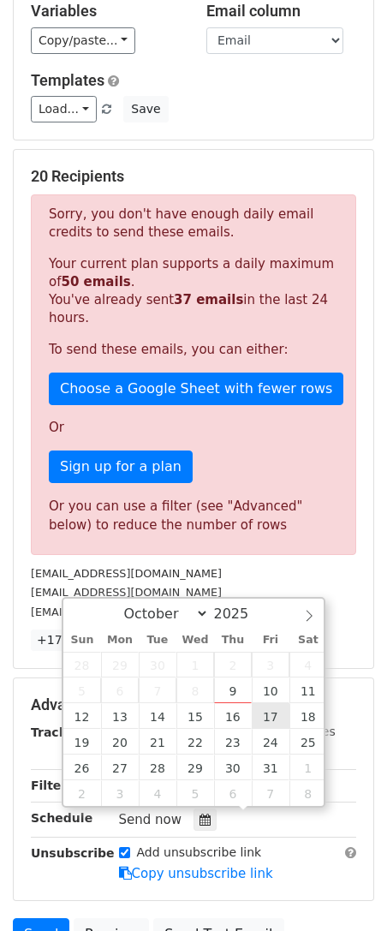
type input "2025-10-17 12:00"
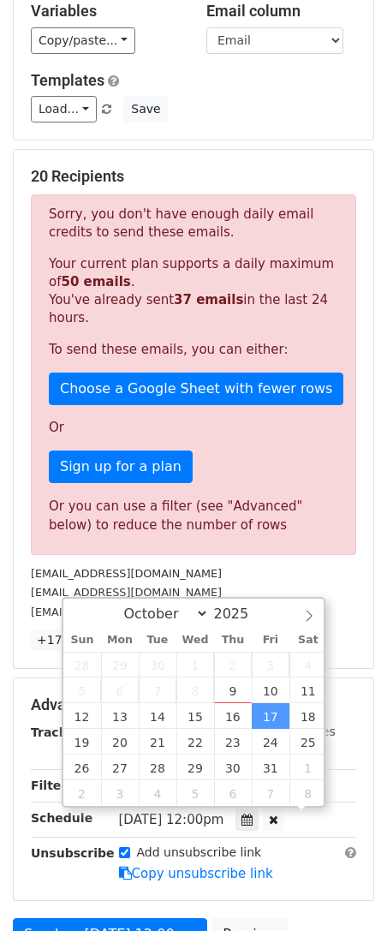
scroll to position [0, 0]
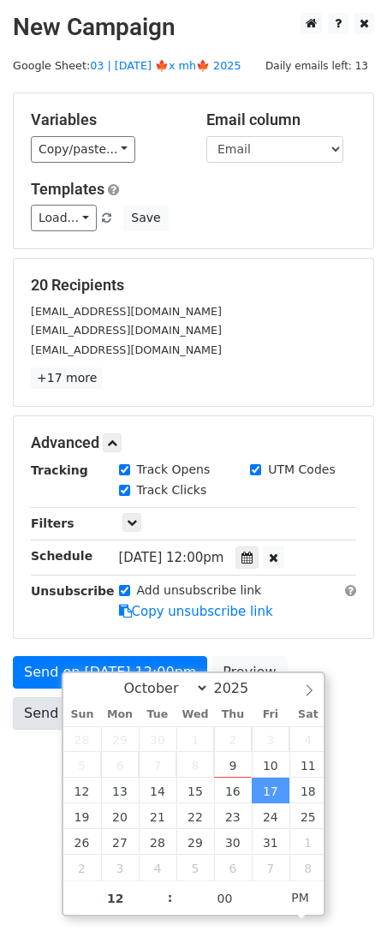
click at [50, 703] on link "Send Test Email" at bounding box center [78, 713] width 130 height 33
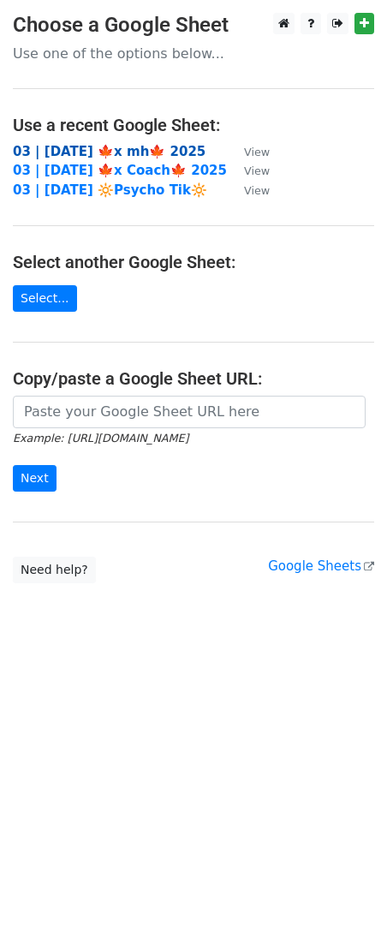
click at [122, 146] on strong "03 | [DATE] 🍁x mh🍁 2025" at bounding box center [109, 151] width 193 height 15
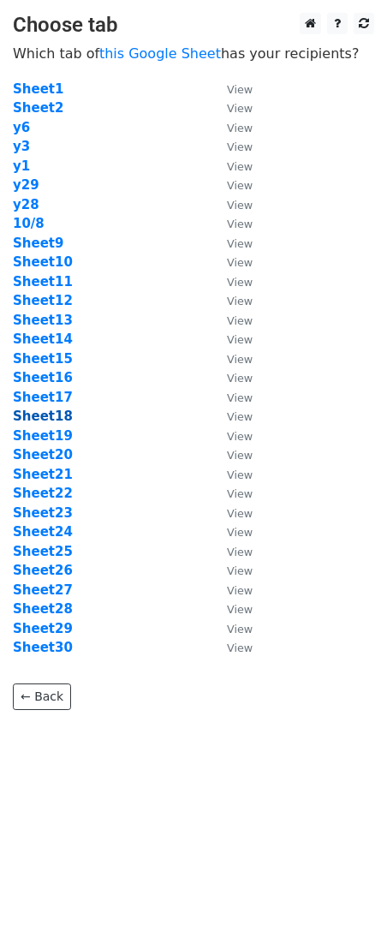
click at [51, 415] on strong "Sheet18" at bounding box center [43, 416] width 60 height 15
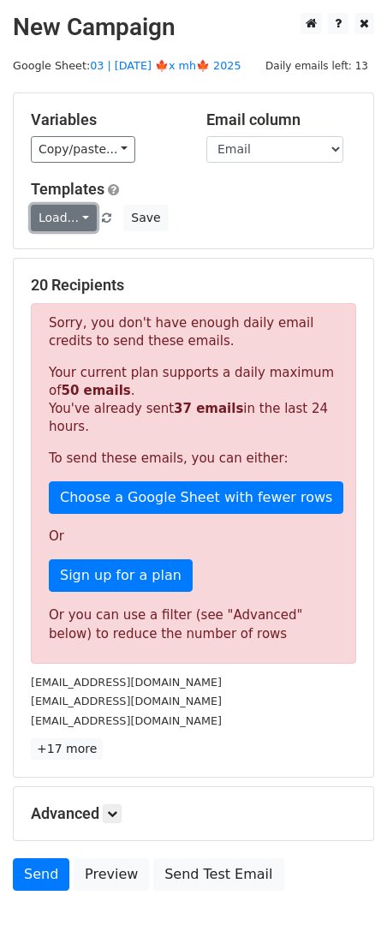
click at [58, 221] on link "Load..." at bounding box center [64, 218] width 66 height 27
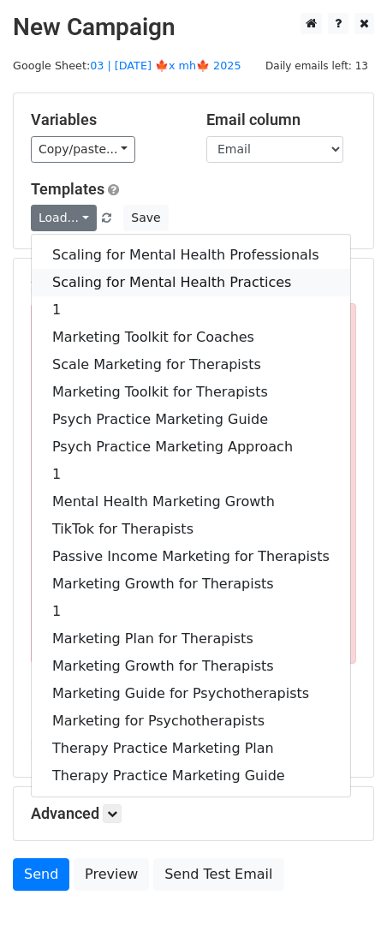
click at [119, 280] on link "Scaling for Mental Health Practices" at bounding box center [191, 282] width 319 height 27
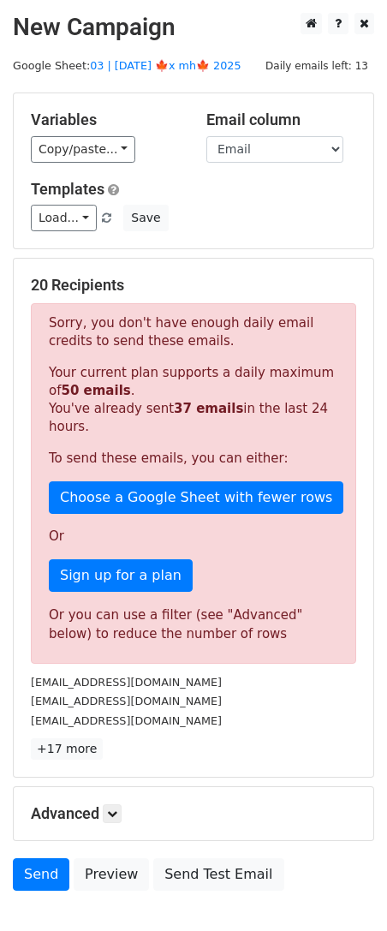
click at [118, 801] on div "Advanced Tracking Track Opens UTM Codes Track Clicks Filters Only include sprea…" at bounding box center [194, 813] width 360 height 53
click at [117, 814] on icon at bounding box center [112, 813] width 10 height 10
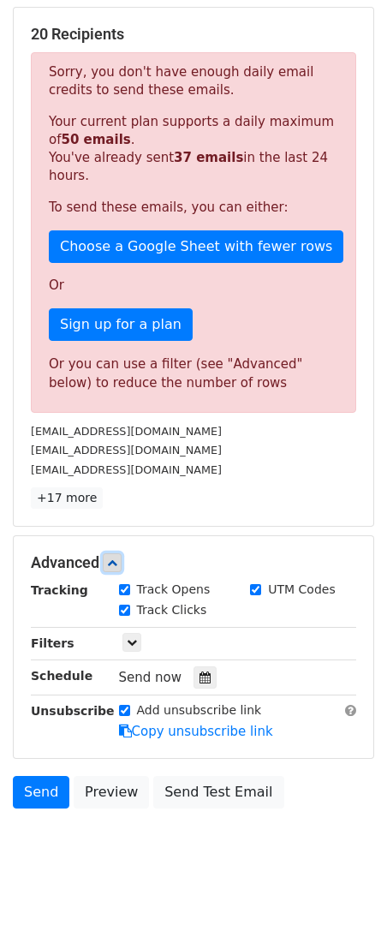
scroll to position [271, 0]
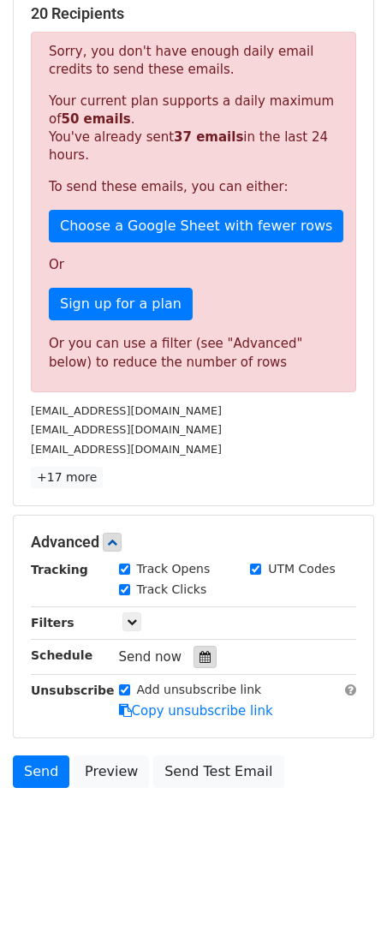
click at [200, 658] on icon at bounding box center [205, 657] width 11 height 12
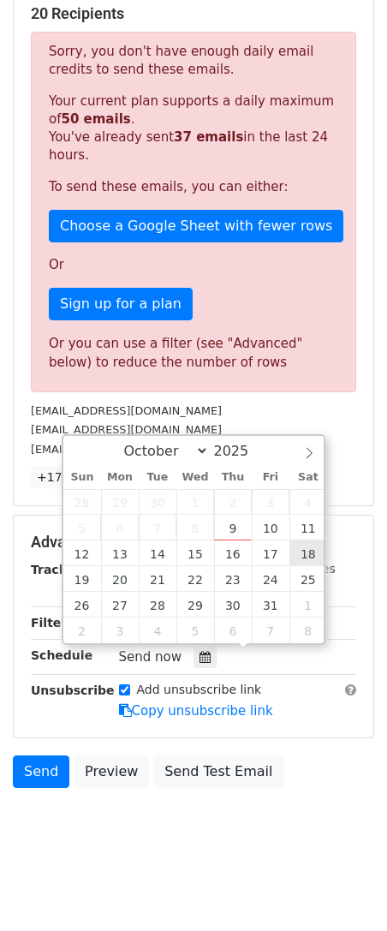
type input "[DATE] 12:00"
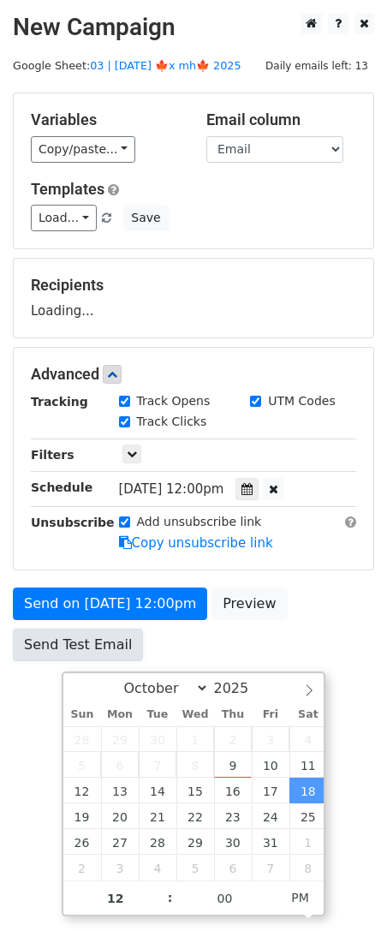
click at [57, 644] on link "Send Test Email" at bounding box center [78, 645] width 130 height 33
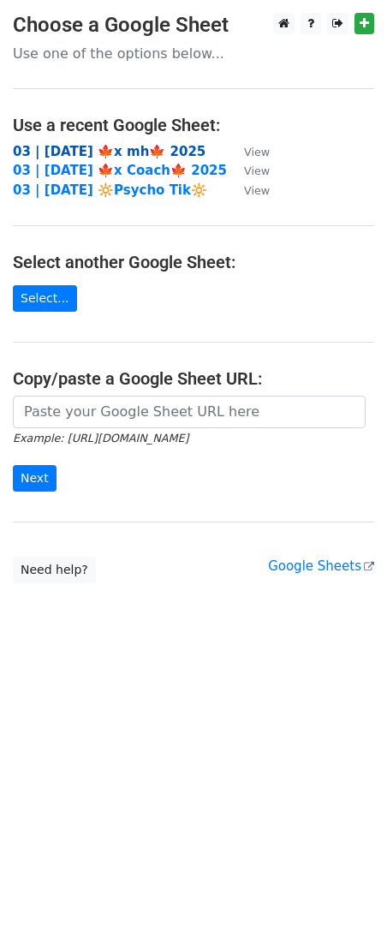
click at [131, 148] on strong "03 | [DATE] 🍁x mh🍁 2025" at bounding box center [109, 151] width 193 height 15
